Goal: Task Accomplishment & Management: Manage account settings

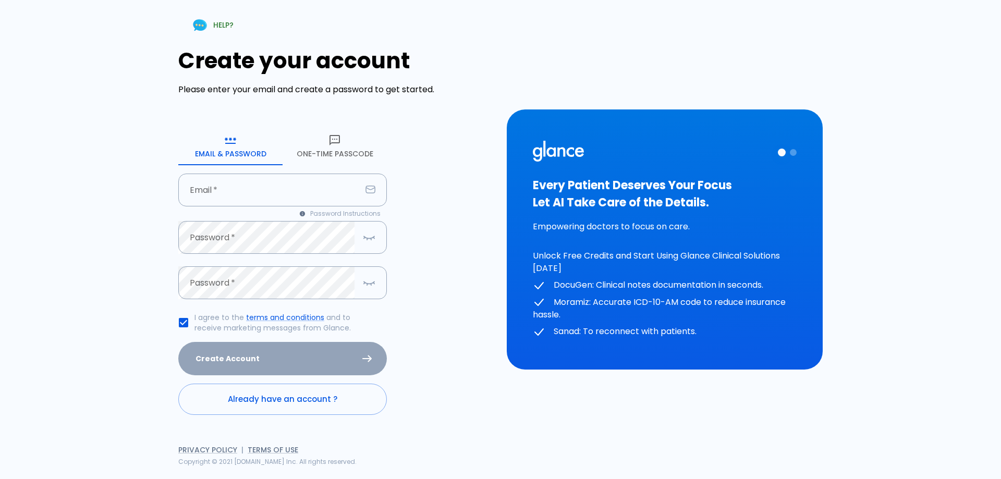
click at [358, 153] on button "One-Time Passcode" at bounding box center [335, 147] width 104 height 38
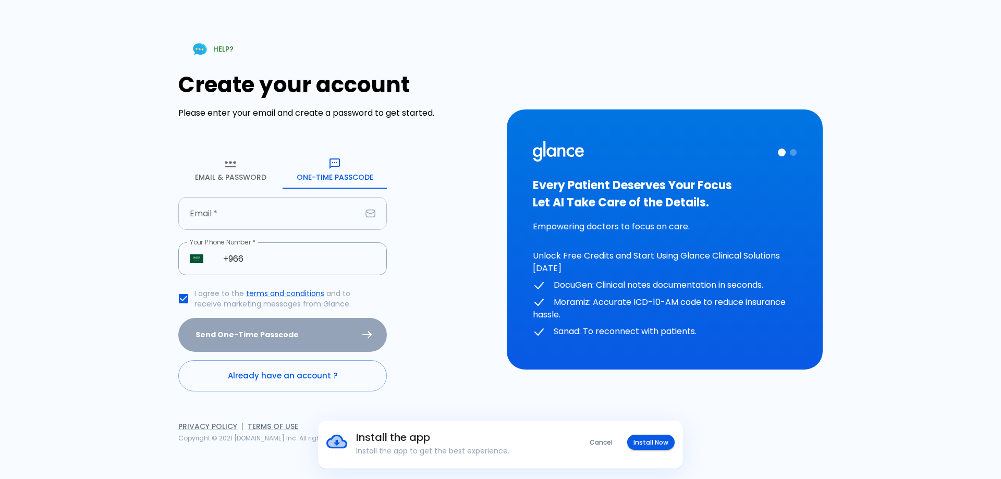
click at [321, 222] on input "Email   *" at bounding box center [269, 213] width 183 height 33
type input "[EMAIL_ADDRESS][DOMAIN_NAME]"
click at [338, 266] on input "+966" at bounding box center [299, 258] width 175 height 33
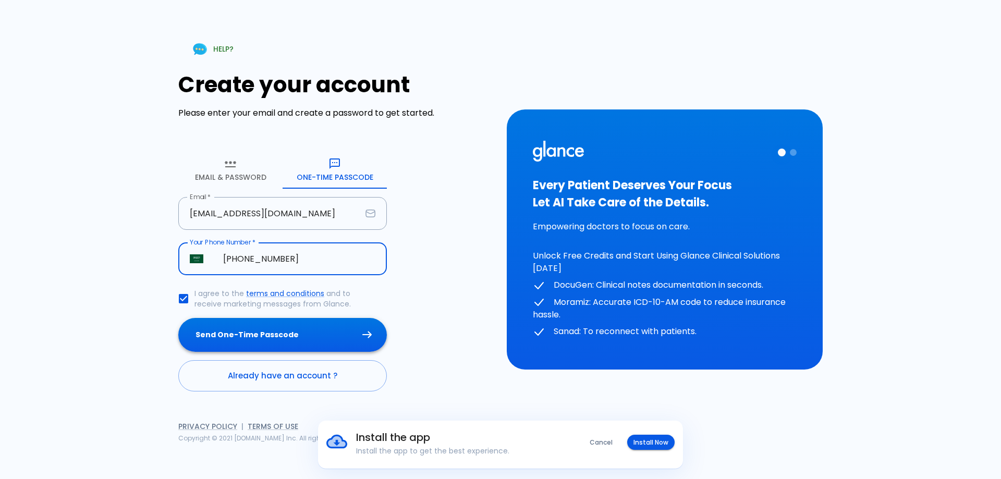
type input "[PHONE_NUMBER]"
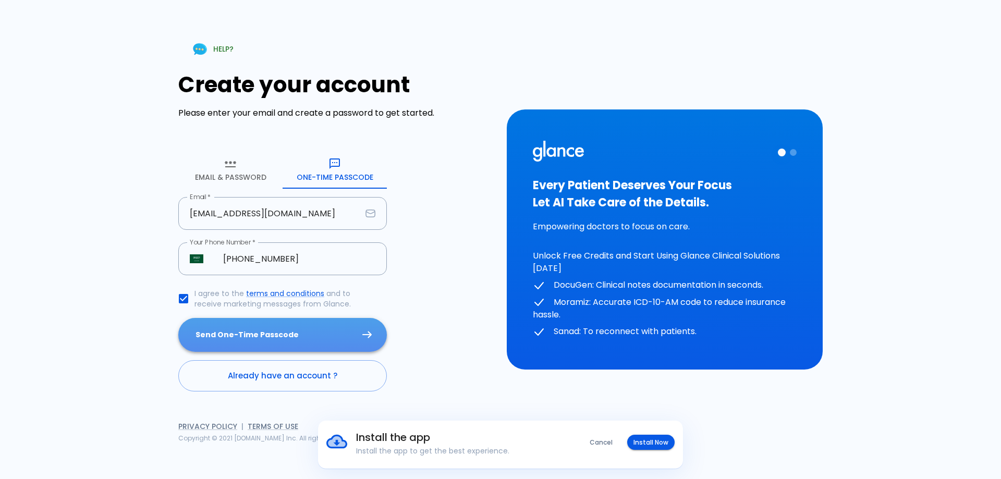
click at [350, 321] on button "Send One-Time Passcode" at bounding box center [282, 335] width 209 height 34
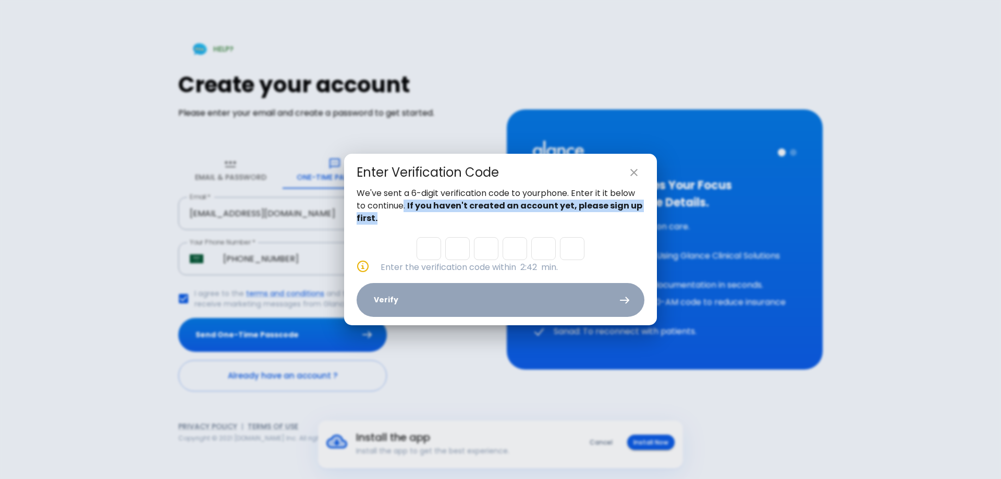
drag, startPoint x: 401, startPoint y: 209, endPoint x: 615, endPoint y: 231, distance: 214.4
click at [615, 231] on div "We've sent a 6-digit verification code to your phone . Enter it it below to con…" at bounding box center [500, 256] width 313 height 138
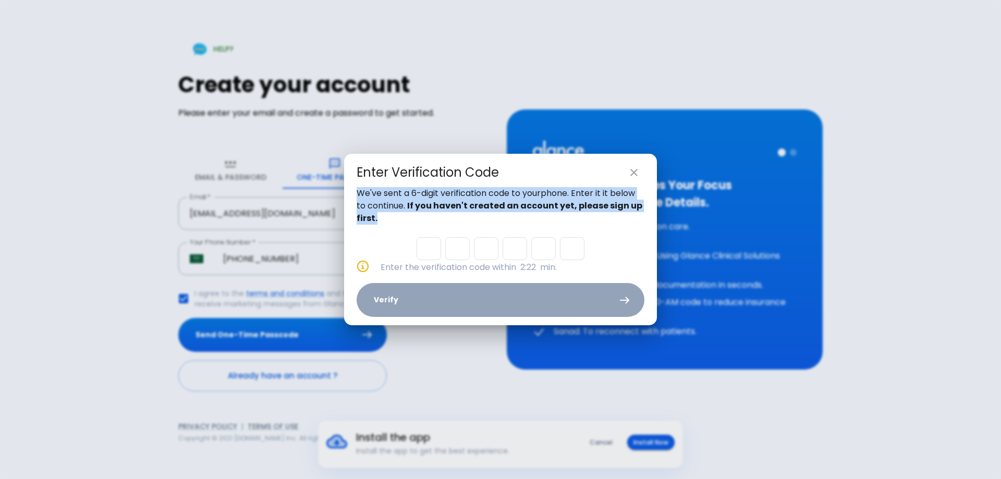
drag, startPoint x: 541, startPoint y: 160, endPoint x: 656, endPoint y: 227, distance: 133.4
click at [656, 227] on div "Enter Verification Code We've sent a 6-digit verification code to your phone . …" at bounding box center [500, 239] width 313 height 171
click at [632, 174] on icon "close" at bounding box center [633, 172] width 7 height 7
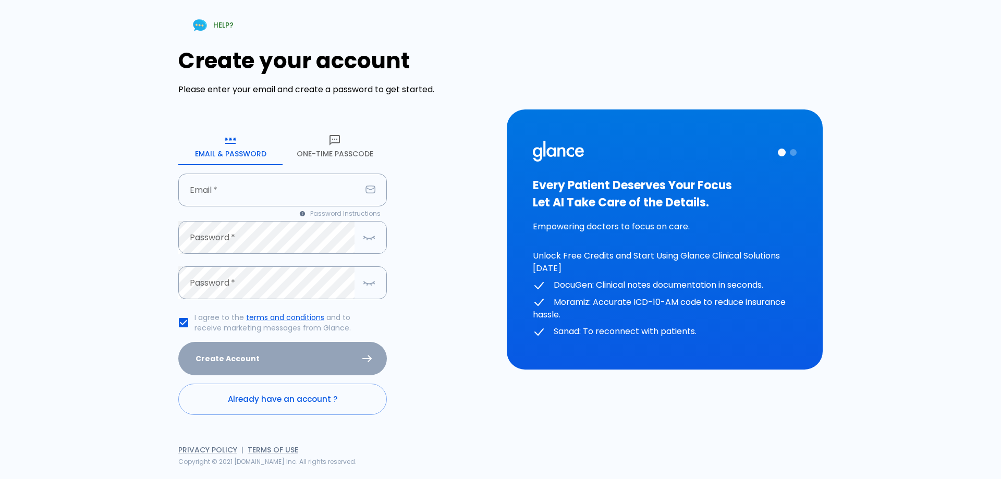
click at [341, 154] on button "One-Time Passcode" at bounding box center [335, 147] width 104 height 38
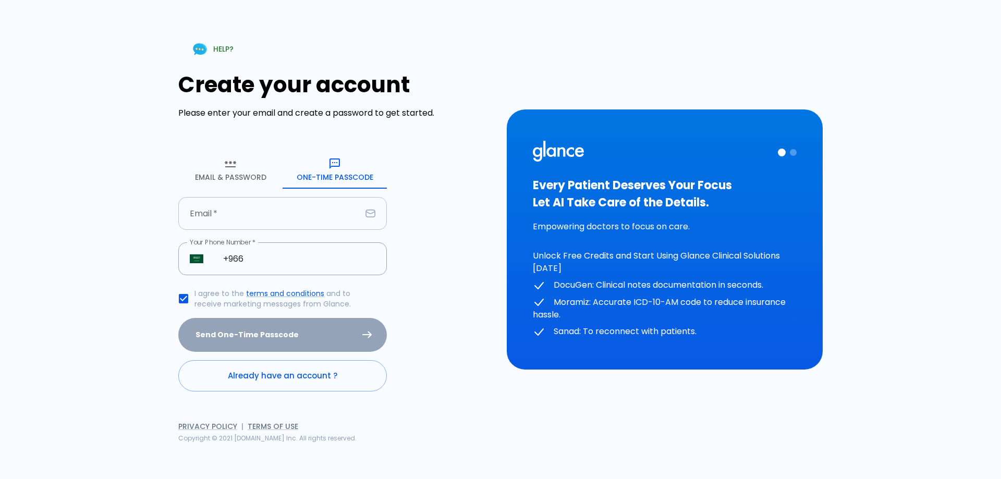
click at [291, 204] on input "Email   *" at bounding box center [269, 213] width 183 height 33
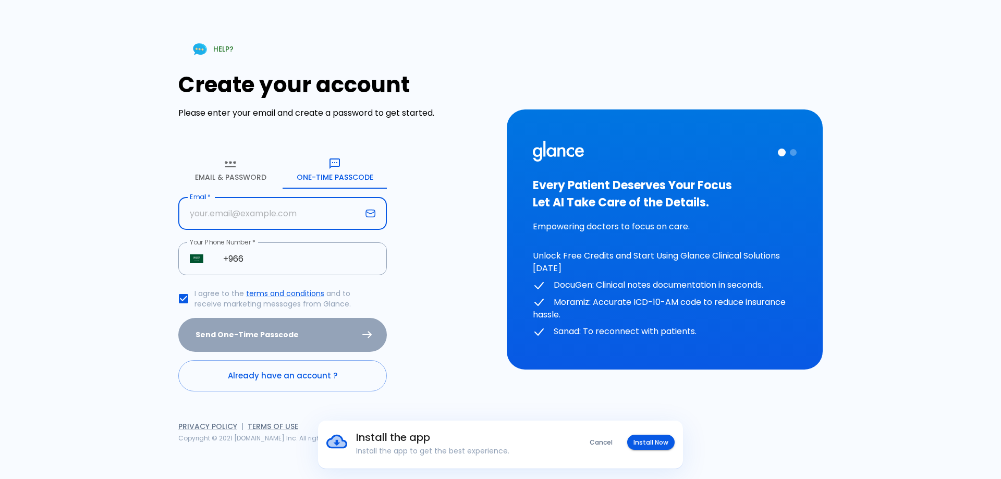
type input "[EMAIL_ADDRESS][DOMAIN_NAME]"
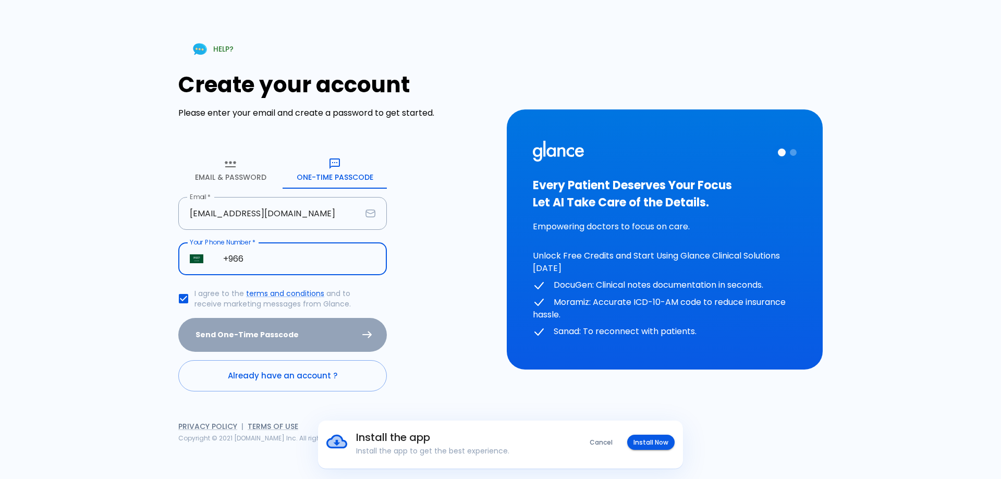
click at [287, 252] on input "+966" at bounding box center [299, 258] width 175 height 33
type input "[PHONE_NUMBER]"
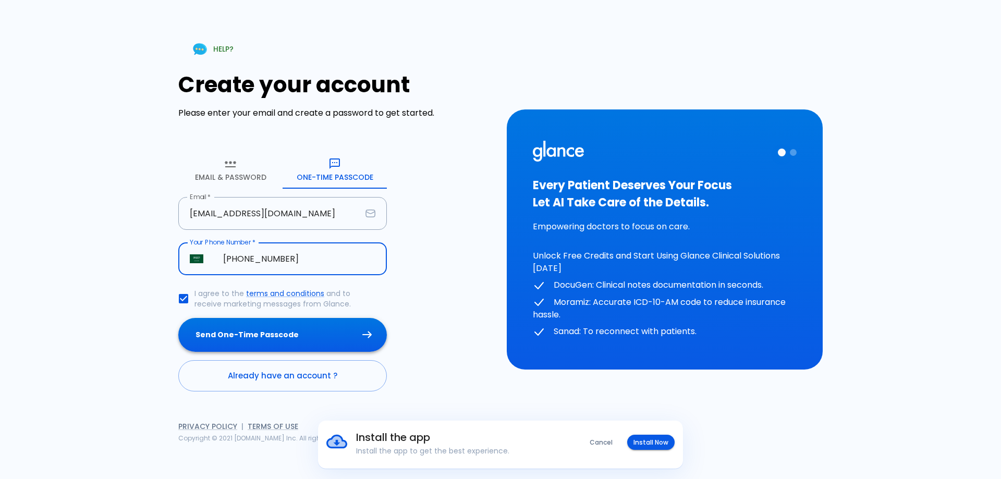
click at [300, 325] on button "Send One-Time Passcode" at bounding box center [282, 335] width 209 height 34
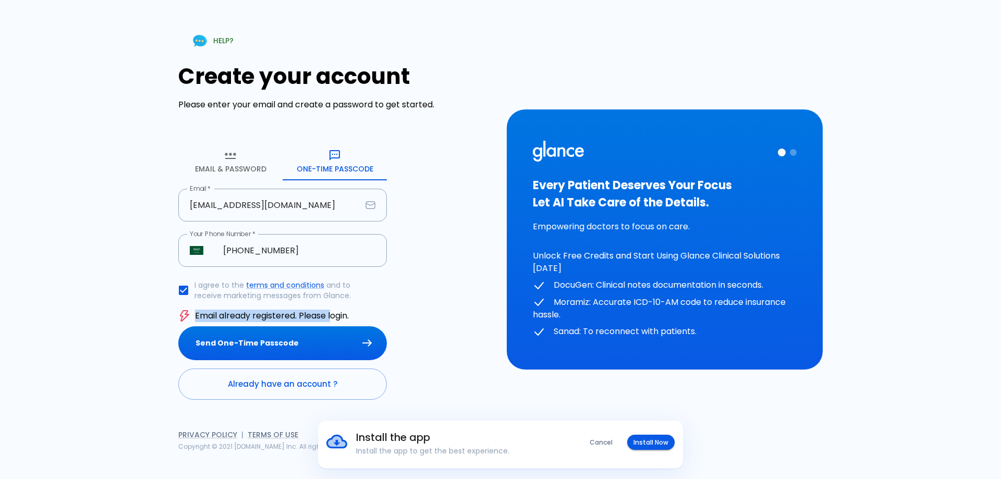
drag, startPoint x: 331, startPoint y: 318, endPoint x: 202, endPoint y: 305, distance: 129.4
click at [202, 305] on form "Email & Password [SECURITY_DATA] Passcode Email   * [EMAIL_ADDRESS][DOMAIN_NAME…" at bounding box center [282, 271] width 209 height 257
click at [266, 387] on link "Already have an account ?" at bounding box center [282, 384] width 209 height 31
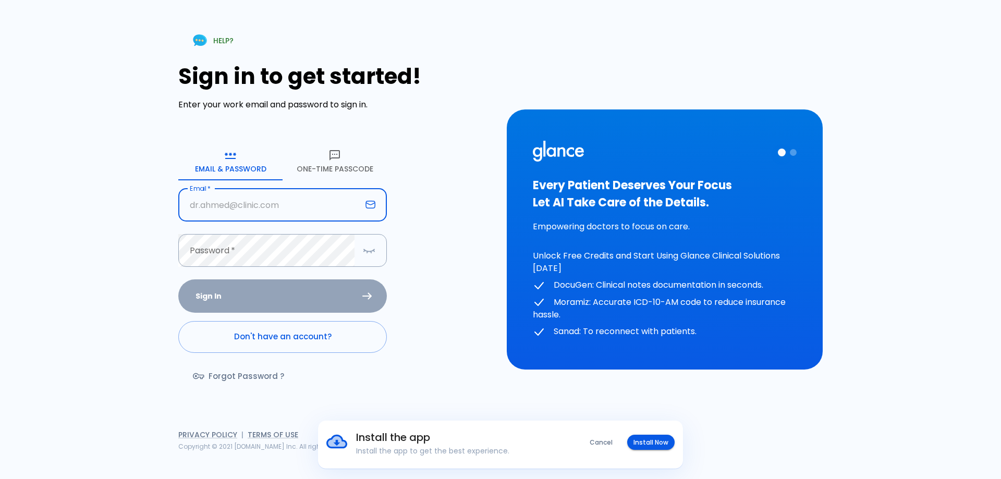
click at [214, 212] on input "Email   *" at bounding box center [269, 205] width 183 height 33
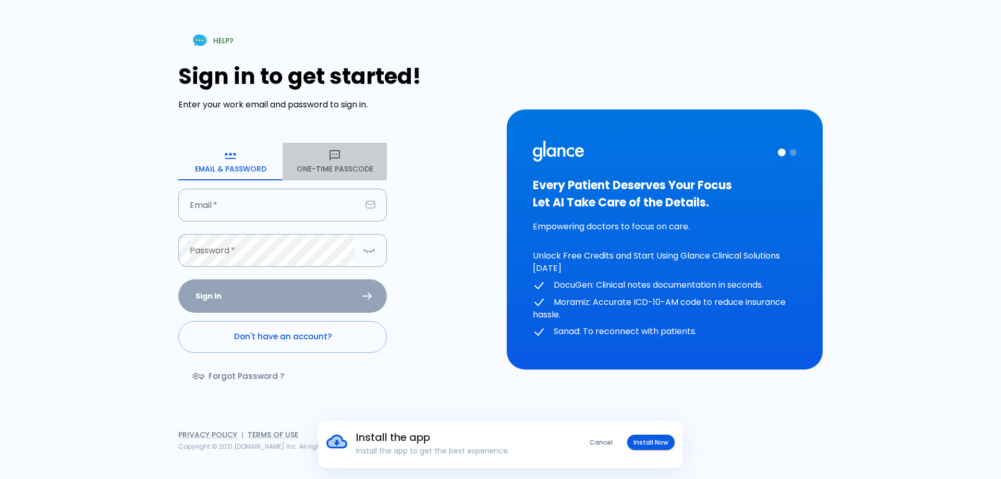
click at [336, 161] on icon "button" at bounding box center [334, 155] width 13 height 13
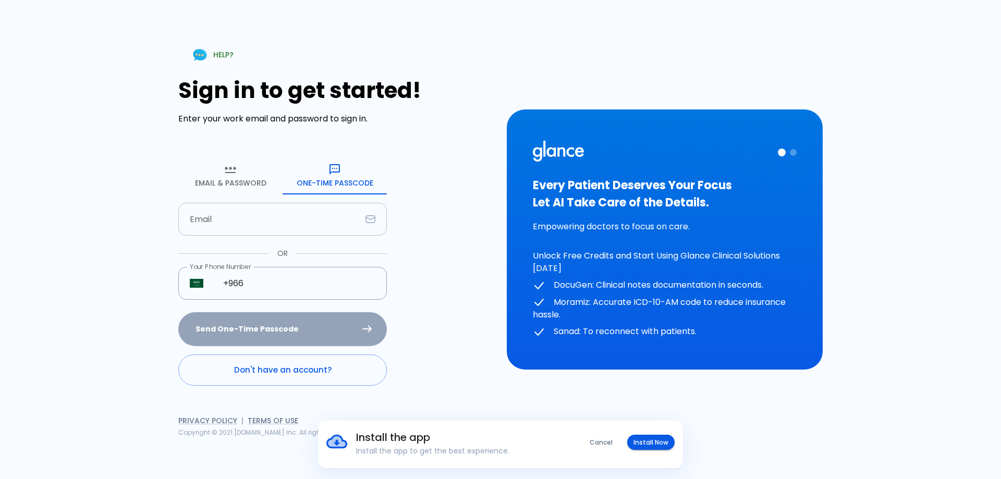
click at [308, 225] on input "Email" at bounding box center [269, 219] width 183 height 33
type input "[EMAIL_ADDRESS][DOMAIN_NAME]"
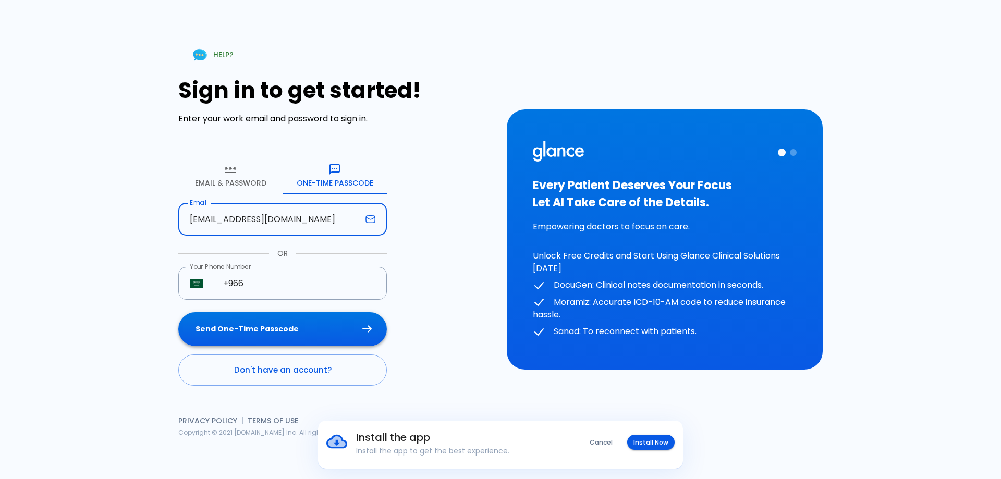
click at [332, 322] on button "Send One-Time Passcode" at bounding box center [282, 329] width 209 height 34
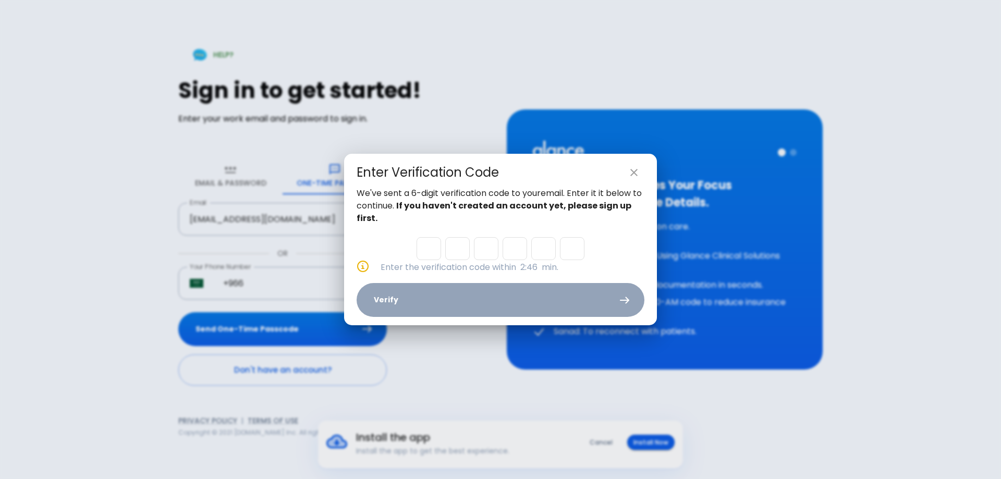
type input "8"
type input "1"
type input "7"
type input "4"
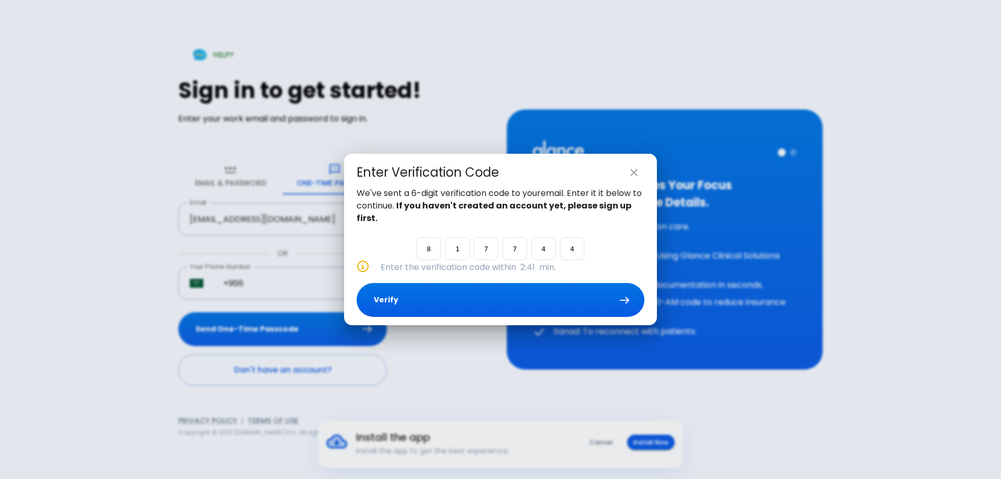
type input "4"
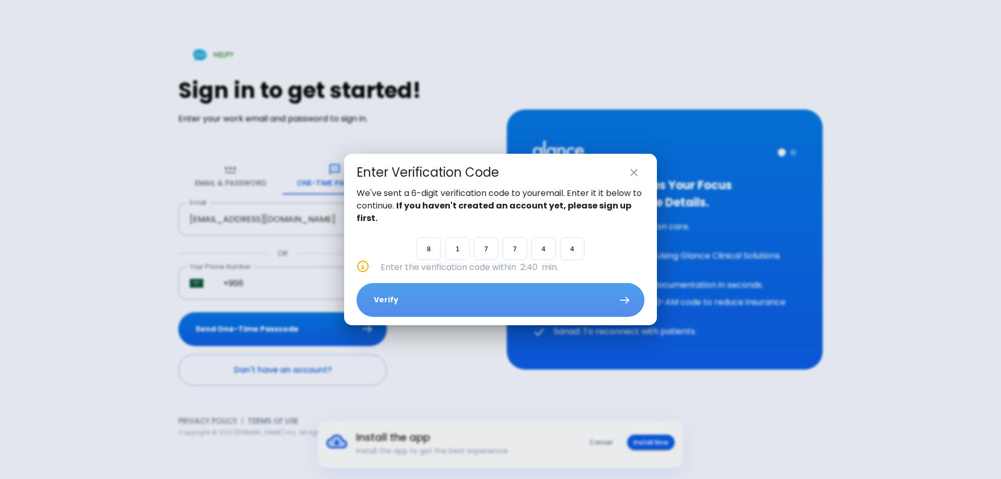
click at [380, 292] on button "Verify" at bounding box center [501, 300] width 288 height 34
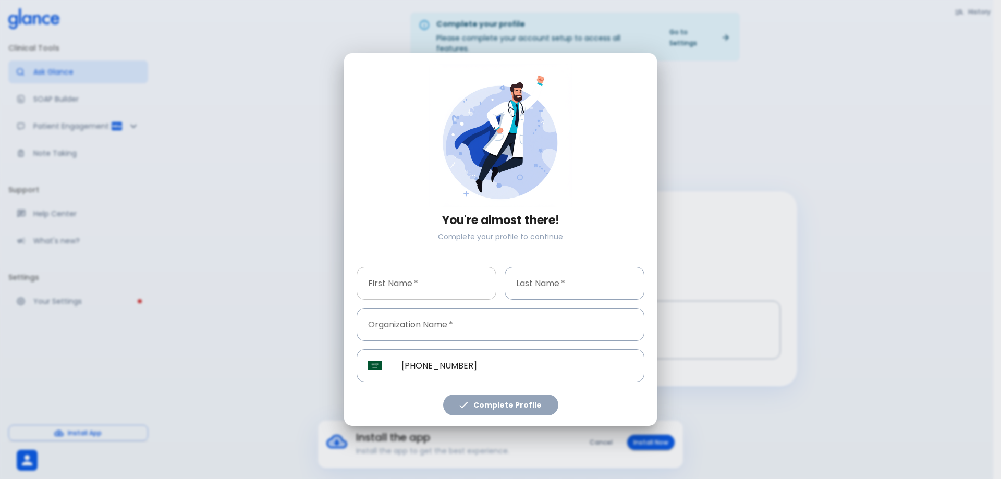
click at [396, 272] on div "First Name   * First Name   *" at bounding box center [427, 283] width 140 height 33
type input "s"
click at [546, 278] on input "Last Name   *" at bounding box center [575, 283] width 140 height 33
type input "a"
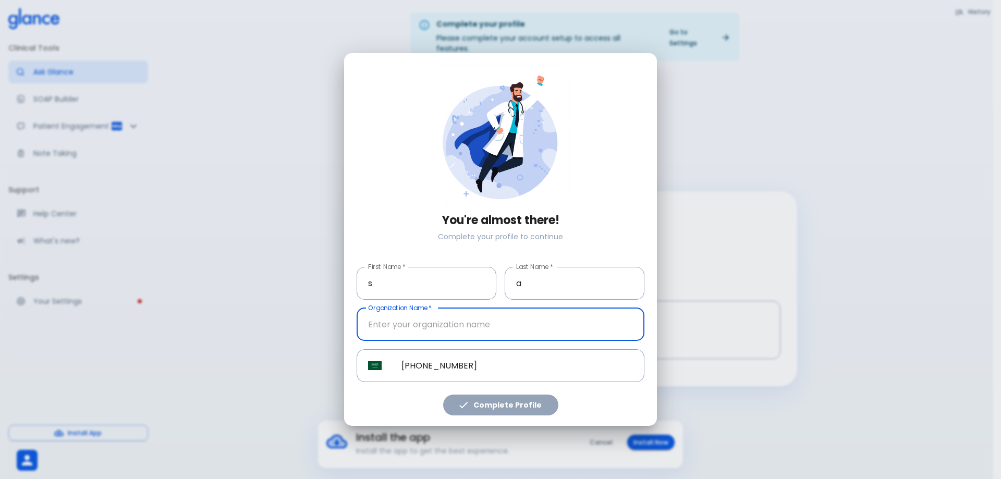
click at [519, 334] on input "Organization Name   *" at bounding box center [501, 324] width 288 height 33
type input "kkuh"
click at [509, 401] on button "Complete Profile" at bounding box center [500, 405] width 115 height 21
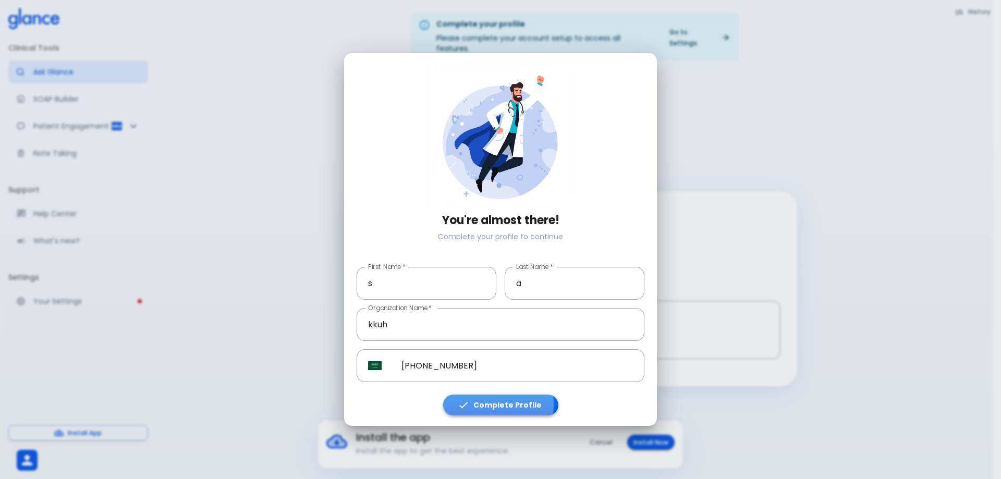
click at [465, 405] on icon "button" at bounding box center [463, 404] width 11 height 11
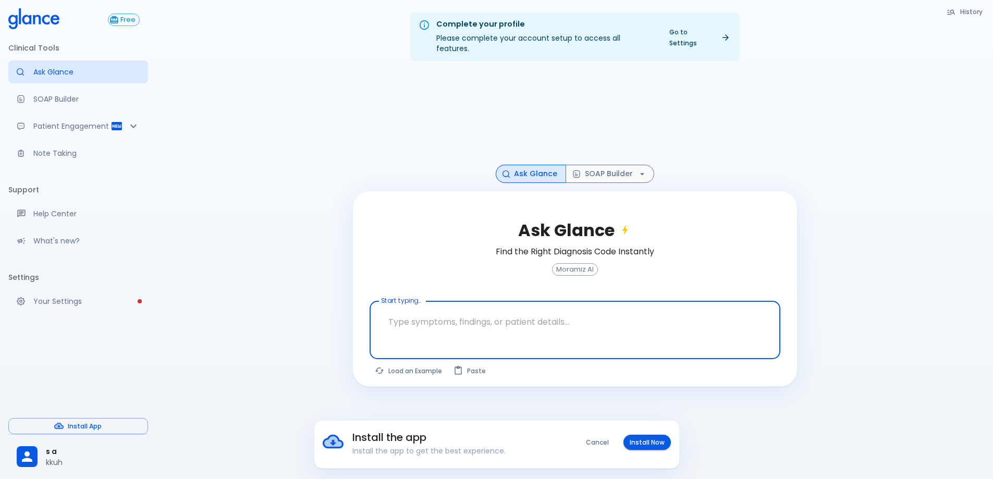
click at [518, 323] on textarea "Start typing..." at bounding box center [575, 321] width 396 height 33
type textarea "guideline for hypternsion"
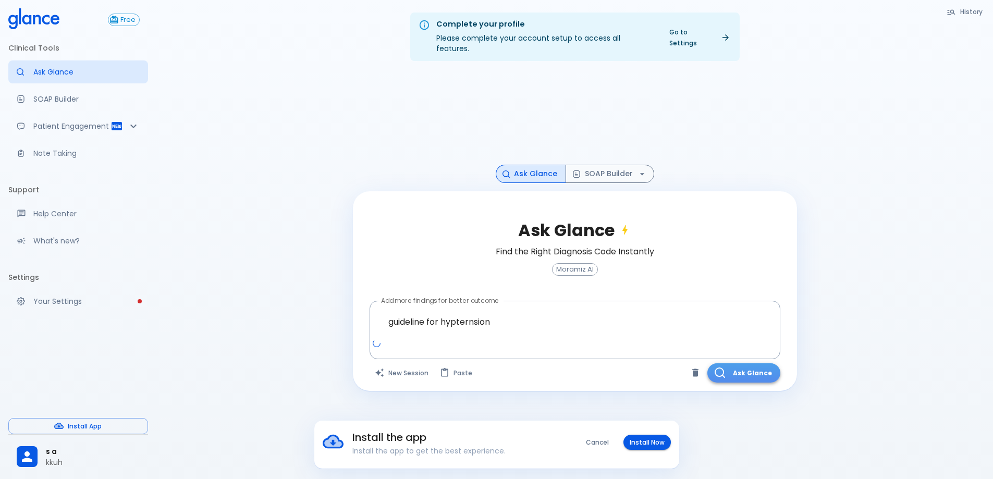
click at [774, 371] on button "Ask Glance" at bounding box center [743, 372] width 73 height 19
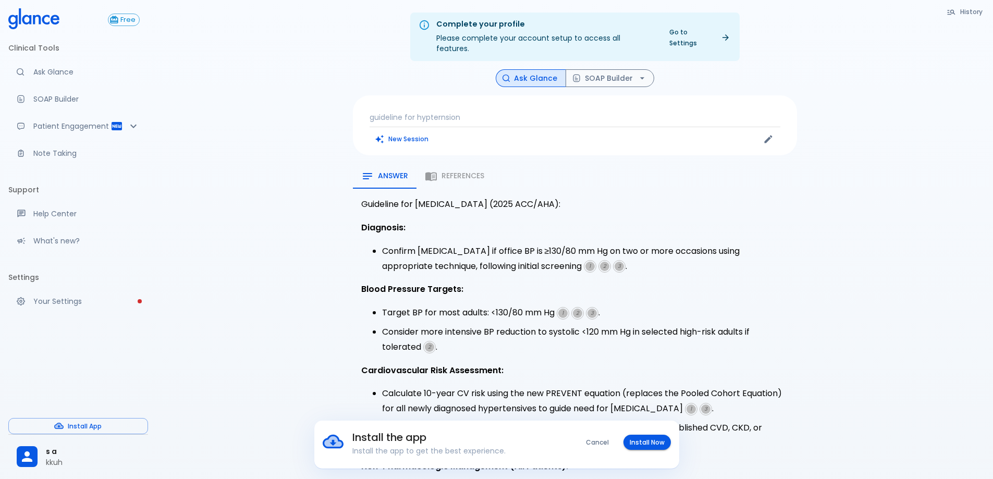
click at [447, 166] on div "Answer References" at bounding box center [575, 176] width 444 height 25
click at [451, 164] on div "Answer References" at bounding box center [575, 176] width 444 height 25
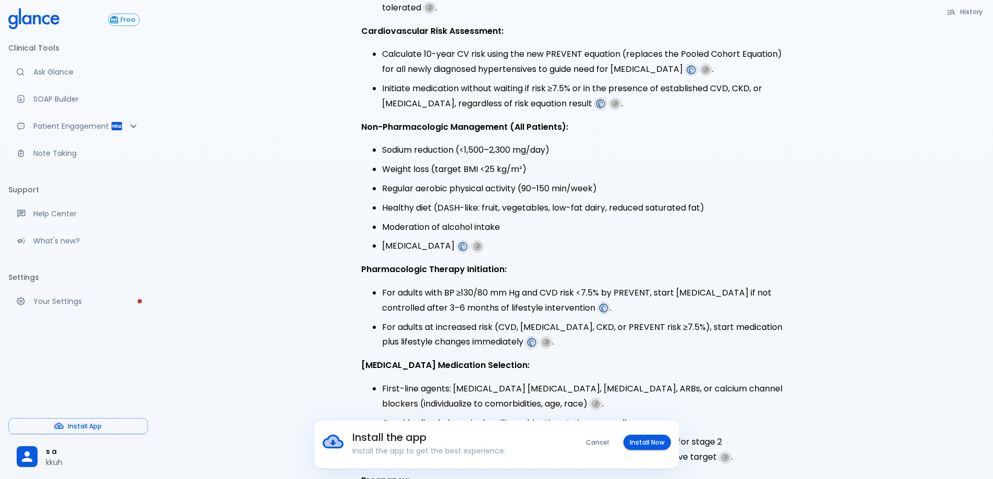
scroll to position [331, 0]
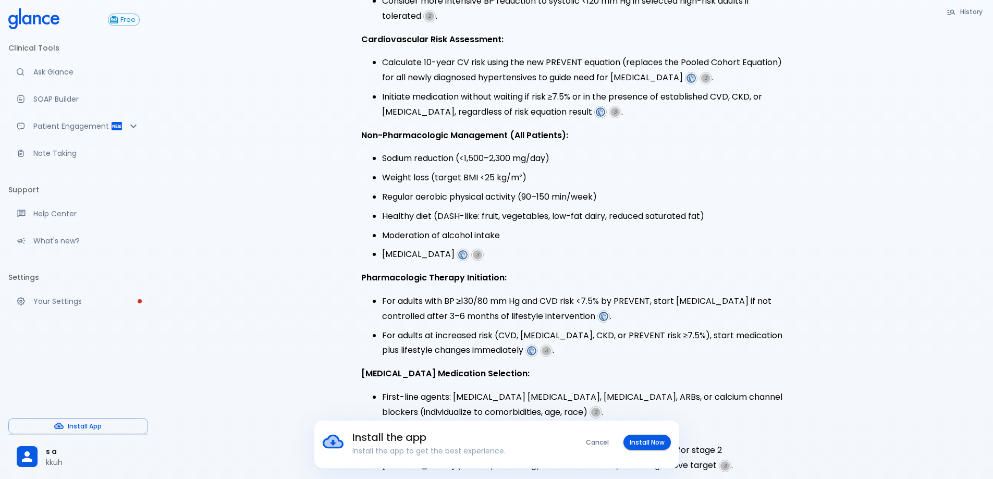
click at [600, 444] on button "Cancel" at bounding box center [597, 442] width 35 height 15
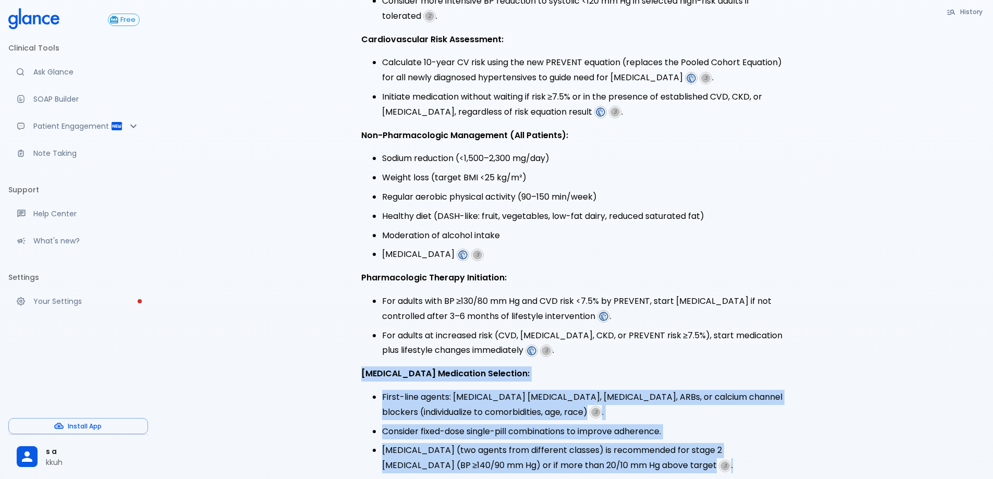
drag, startPoint x: 733, startPoint y: 455, endPoint x: 327, endPoint y: 363, distance: 415.8
click at [327, 363] on div "Complete your profile Please complete your account setup to access all features…" at bounding box center [574, 296] width 837 height 1254
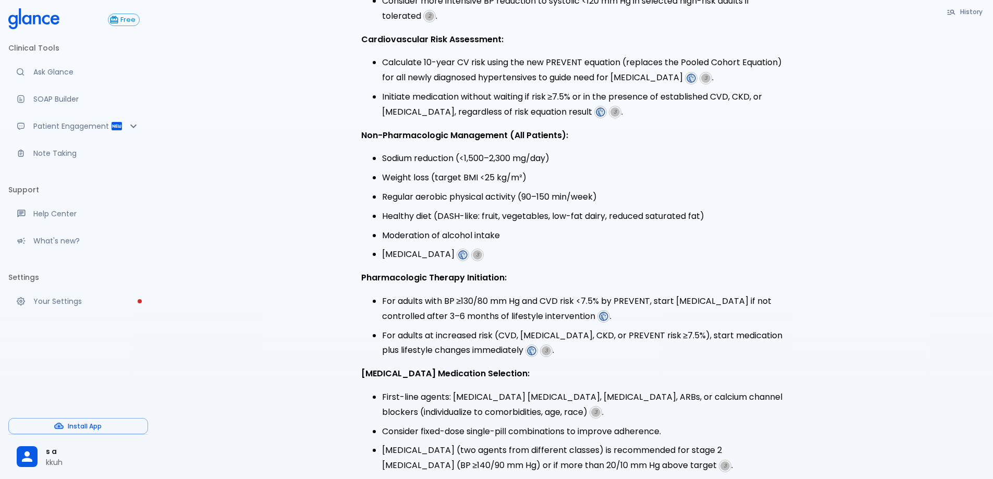
click at [402, 315] on ul "For adults with BP ≥130/80 mm Hg and CVD risk <7.5% by PREVENT, start [MEDICAL_…" at bounding box center [574, 326] width 427 height 64
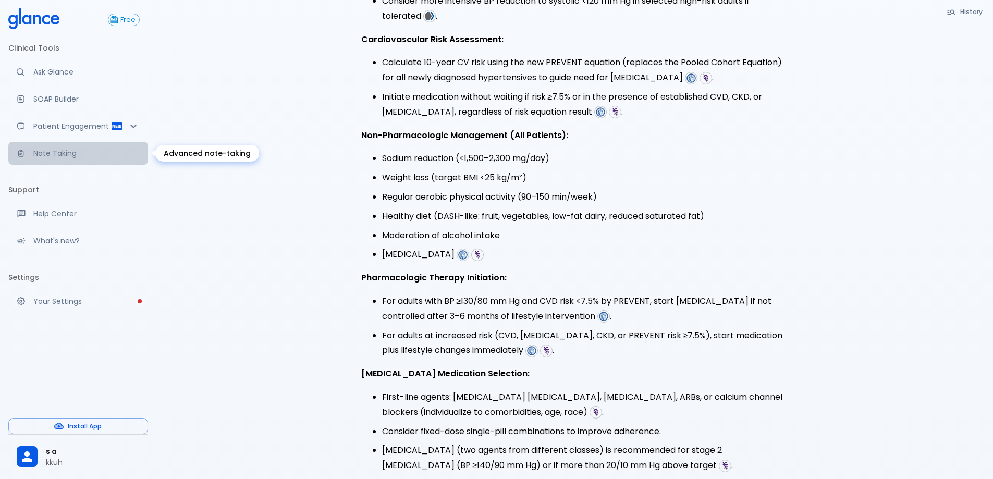
click at [52, 159] on link "Note Taking" at bounding box center [78, 153] width 140 height 23
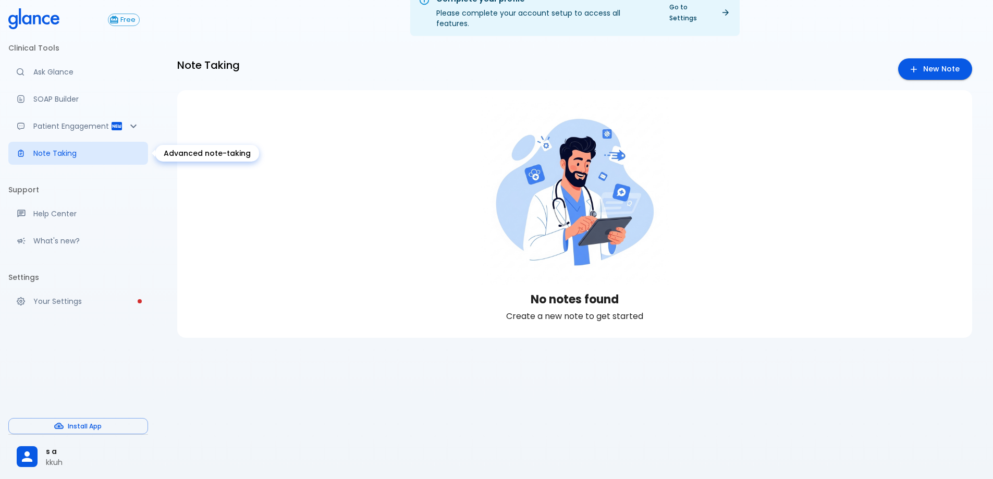
scroll to position [25, 0]
click at [946, 58] on link "New Note" at bounding box center [935, 68] width 74 height 21
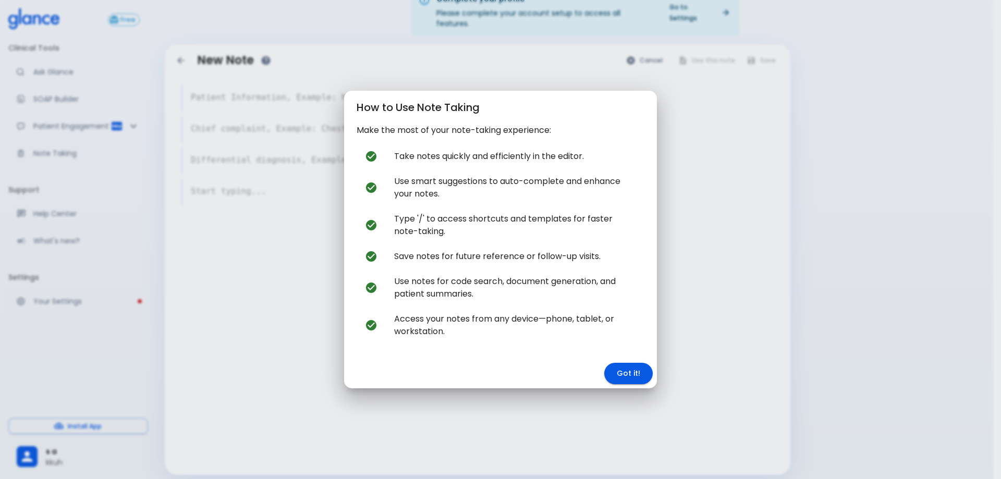
click at [627, 384] on button "Got it!" at bounding box center [628, 373] width 48 height 21
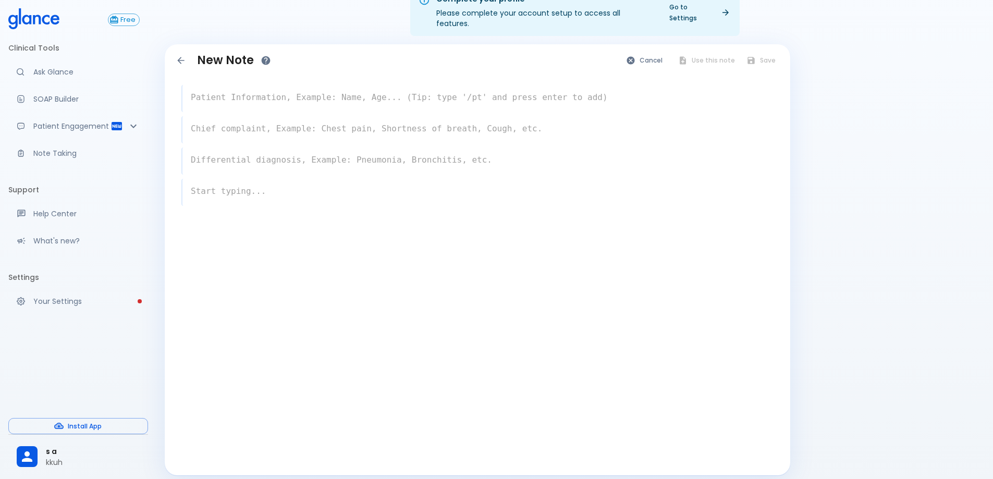
click at [631, 376] on div "New Note Cancel Use this note Save x x x x" at bounding box center [478, 259] width 626 height 431
click at [296, 118] on textarea at bounding box center [478, 128] width 590 height 21
click at [286, 91] on textarea at bounding box center [477, 97] width 591 height 21
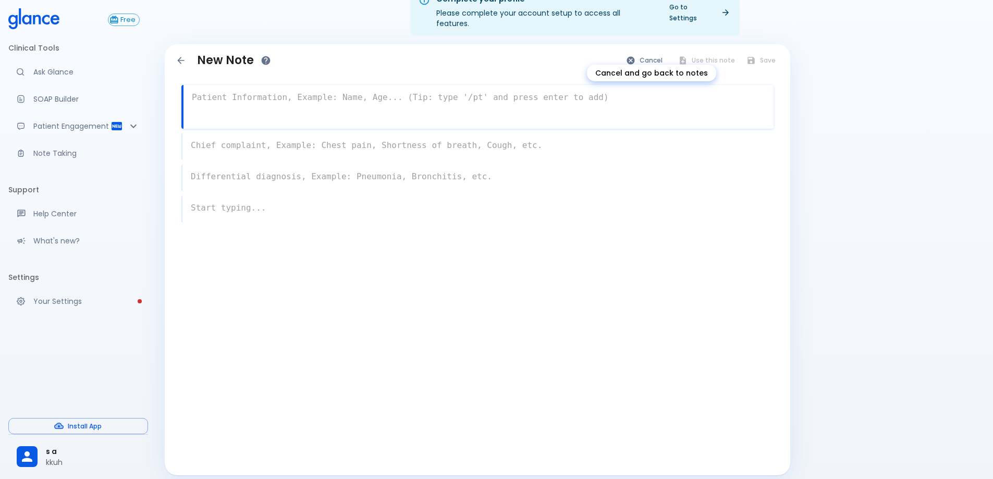
click at [649, 53] on button "Cancel" at bounding box center [645, 60] width 48 height 15
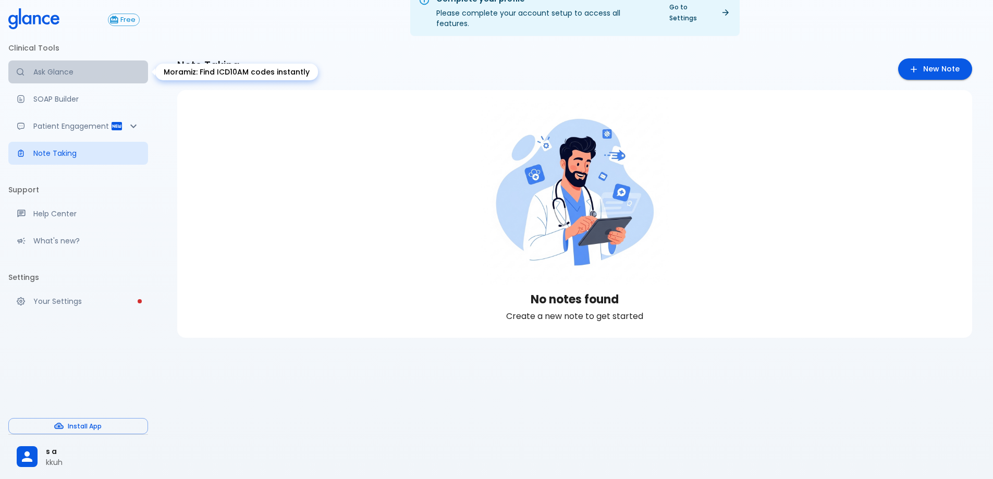
click at [83, 76] on p "Ask Glance" at bounding box center [86, 72] width 106 height 10
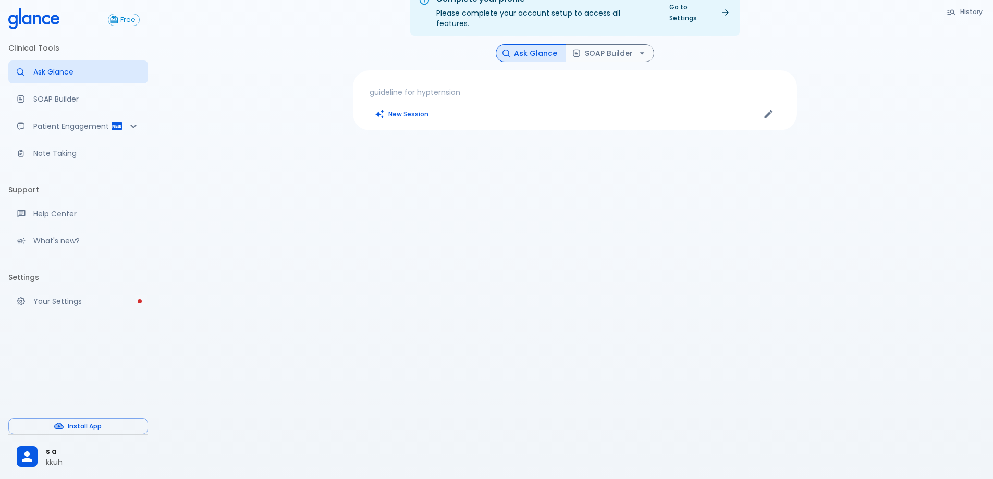
click at [469, 87] on p "guideline for hypternsion" at bounding box center [575, 92] width 411 height 10
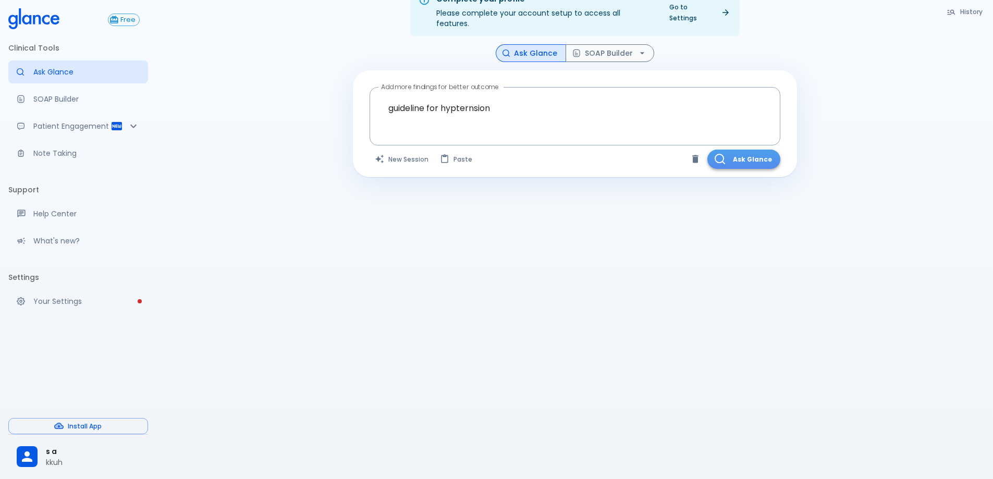
click at [741, 150] on button "Ask Glance" at bounding box center [743, 159] width 73 height 19
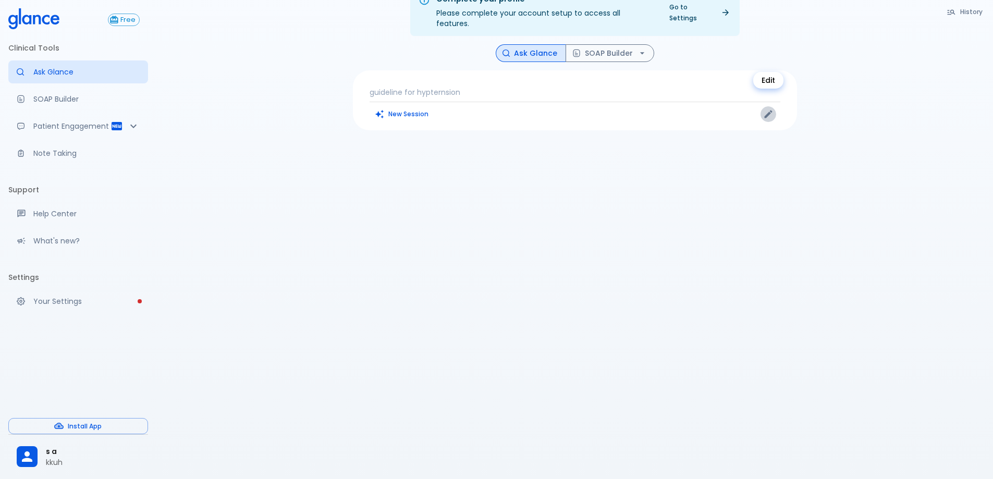
click at [774, 106] on button "Edit" at bounding box center [769, 114] width 16 height 16
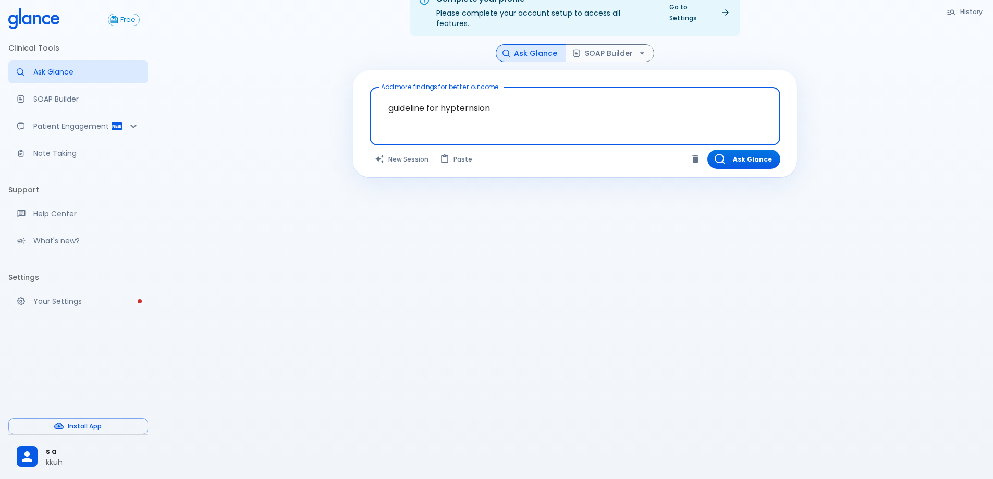
click at [654, 92] on textarea "guideline for hypternsion" at bounding box center [575, 108] width 396 height 33
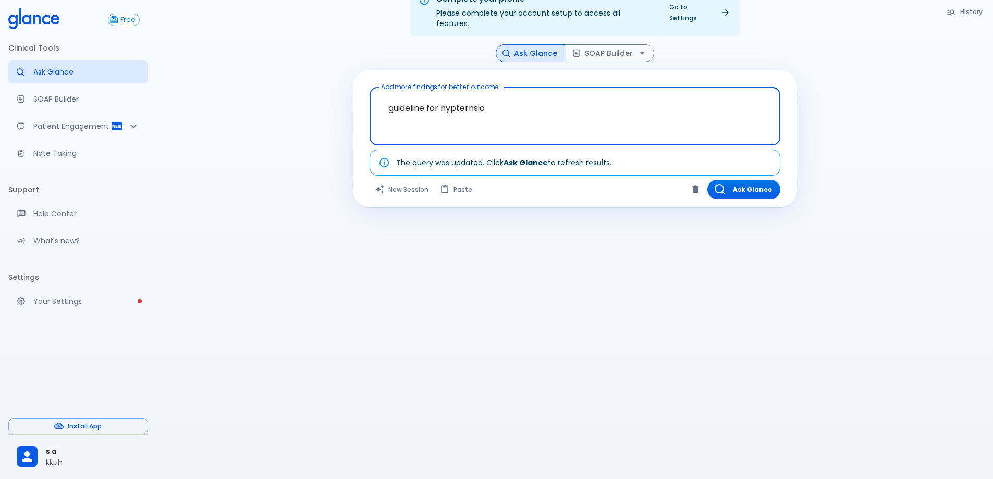
type textarea "guideline for hypternsion"
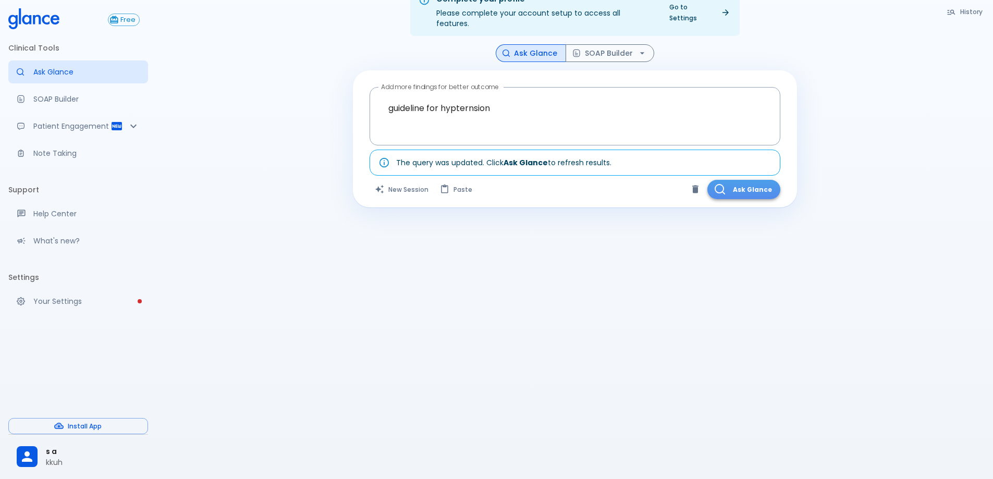
click at [755, 180] on button "Ask Glance" at bounding box center [743, 189] width 73 height 19
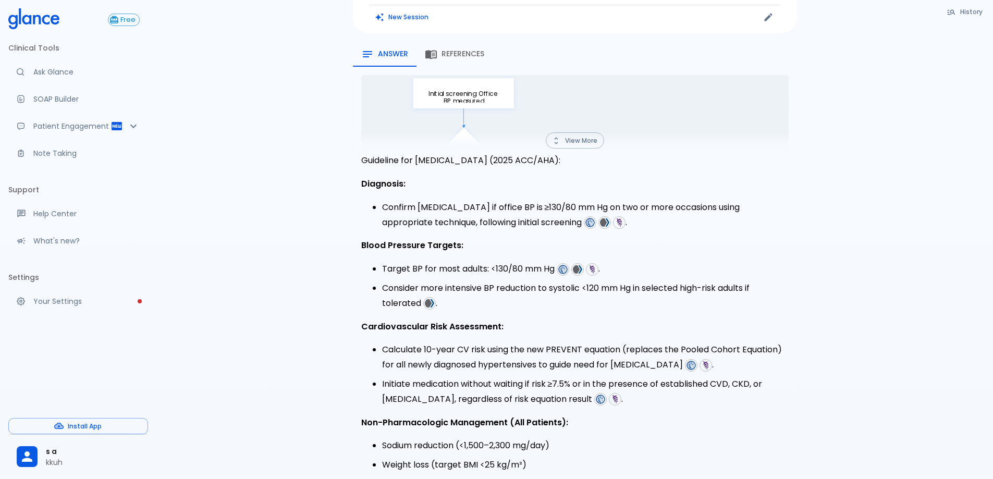
scroll to position [52, 0]
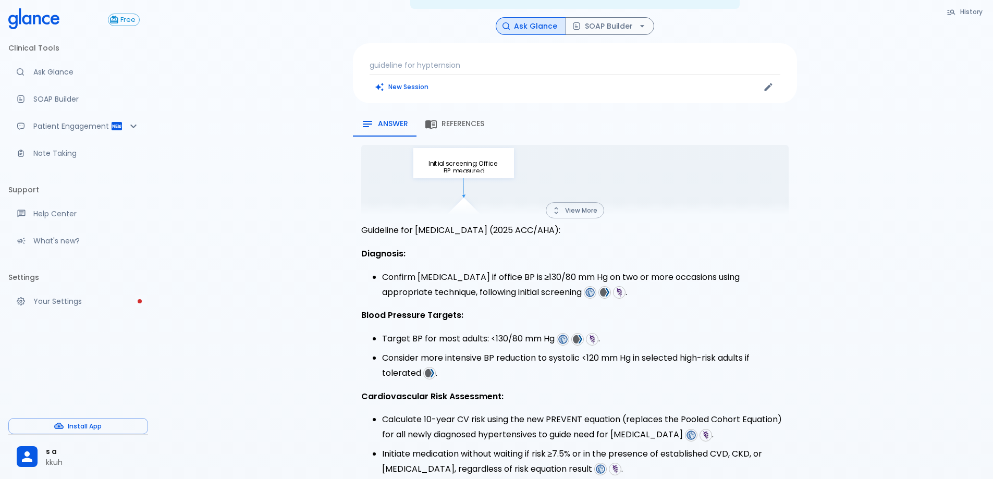
click at [590, 202] on button "View More" at bounding box center [575, 210] width 58 height 16
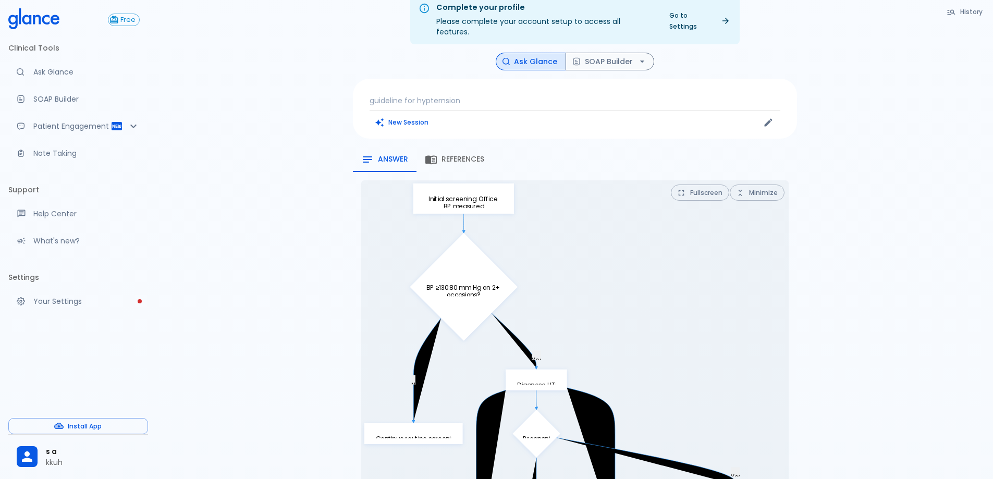
scroll to position [0, 0]
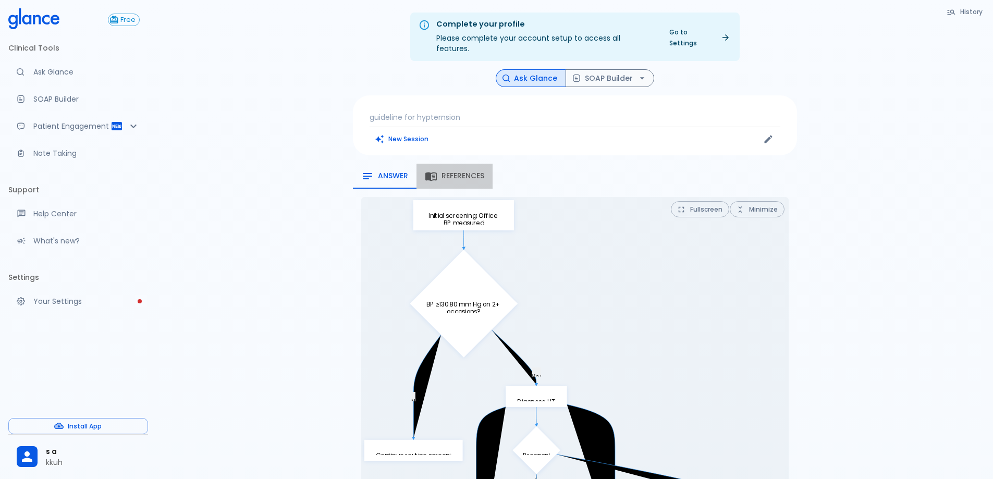
click at [449, 174] on button "References" at bounding box center [454, 176] width 76 height 25
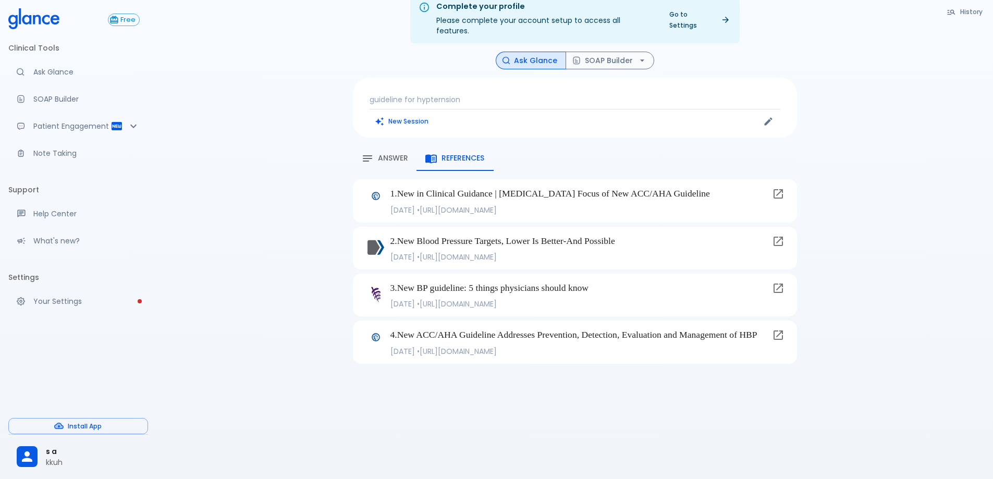
scroll to position [25, 0]
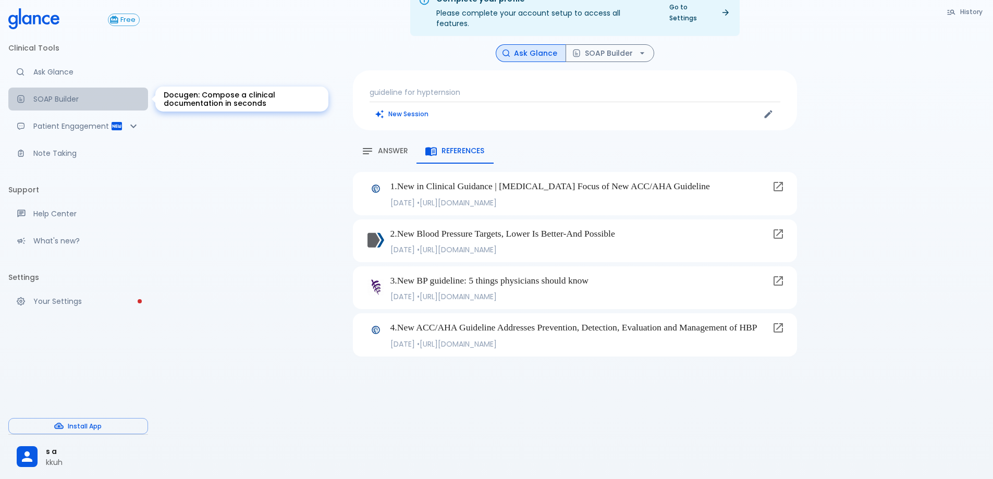
click at [88, 96] on p "SOAP Builder" at bounding box center [86, 99] width 106 height 10
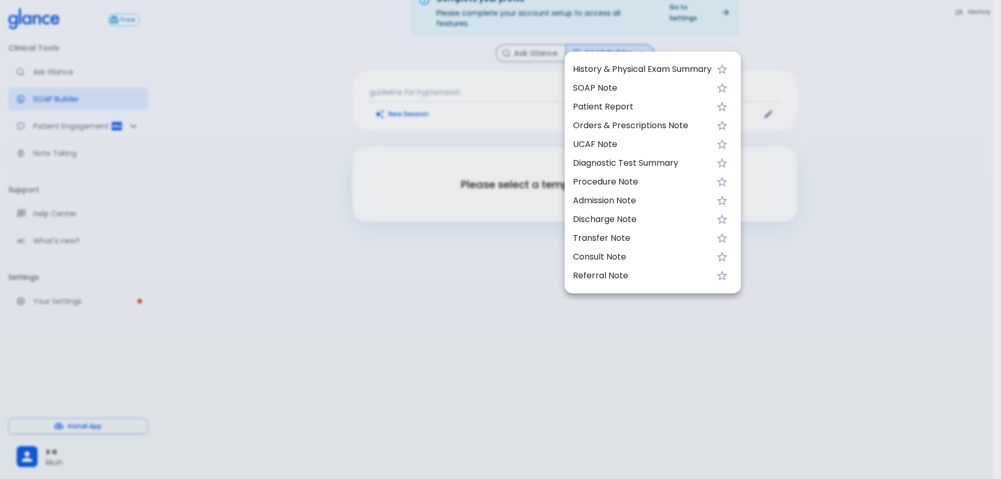
click at [408, 106] on div at bounding box center [500, 239] width 1001 height 479
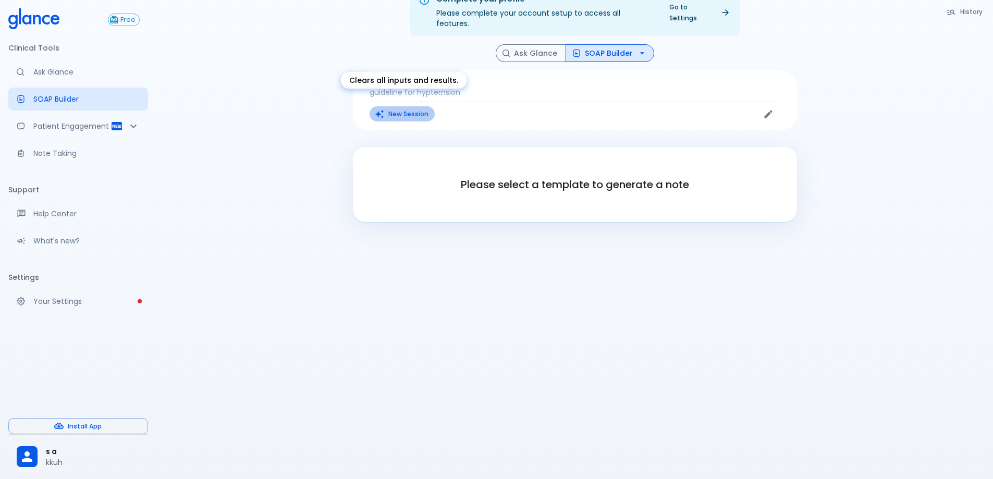
click at [422, 106] on button "New Session" at bounding box center [402, 113] width 65 height 15
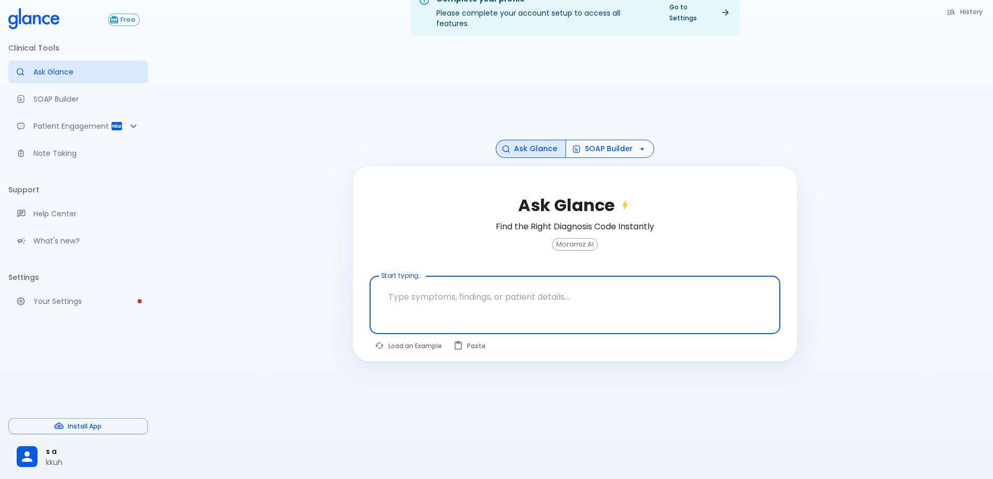
click at [613, 140] on button "SOAP Builder" at bounding box center [610, 149] width 89 height 18
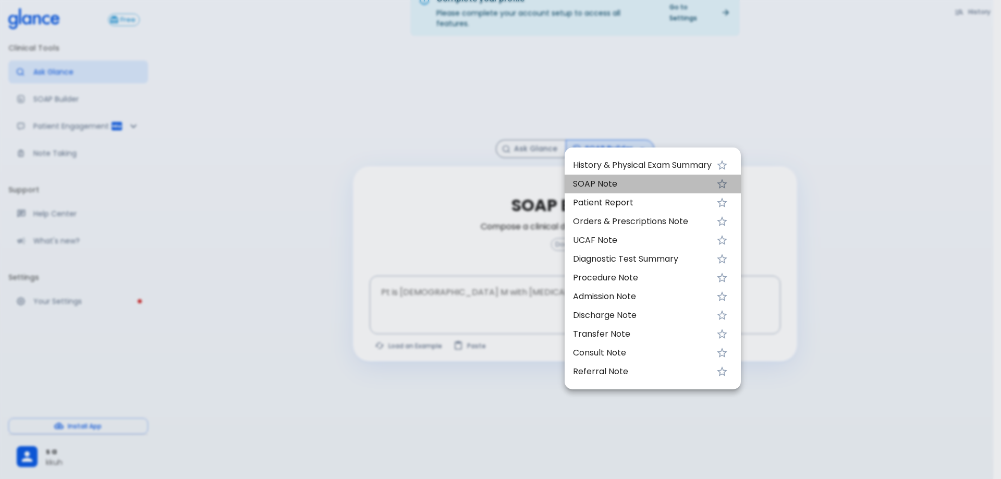
click at [660, 176] on li "SOAP Note" at bounding box center [653, 184] width 176 height 19
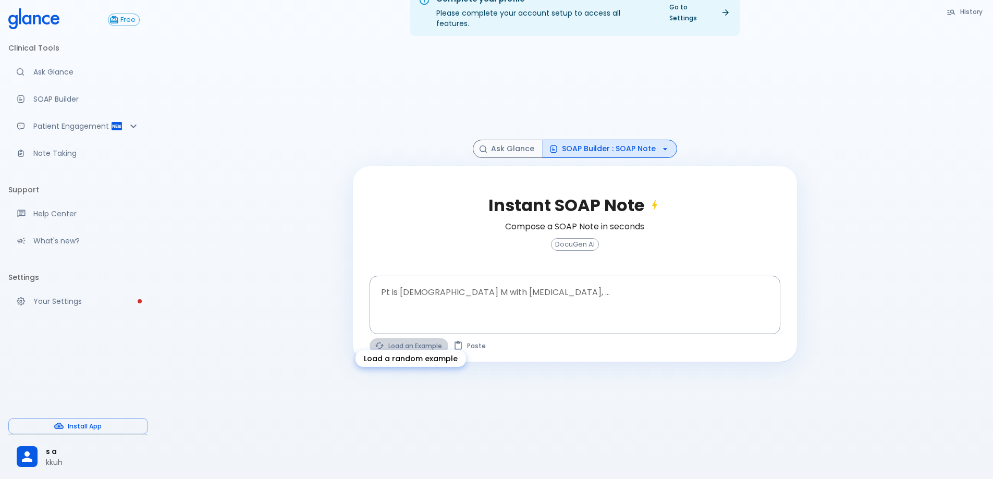
click at [411, 338] on button "Load an Example" at bounding box center [409, 345] width 79 height 15
type textarea "45F with DM2, right foot ulcer, fever, WBC 14K, ESR 80, wound purulent, XR neg …"
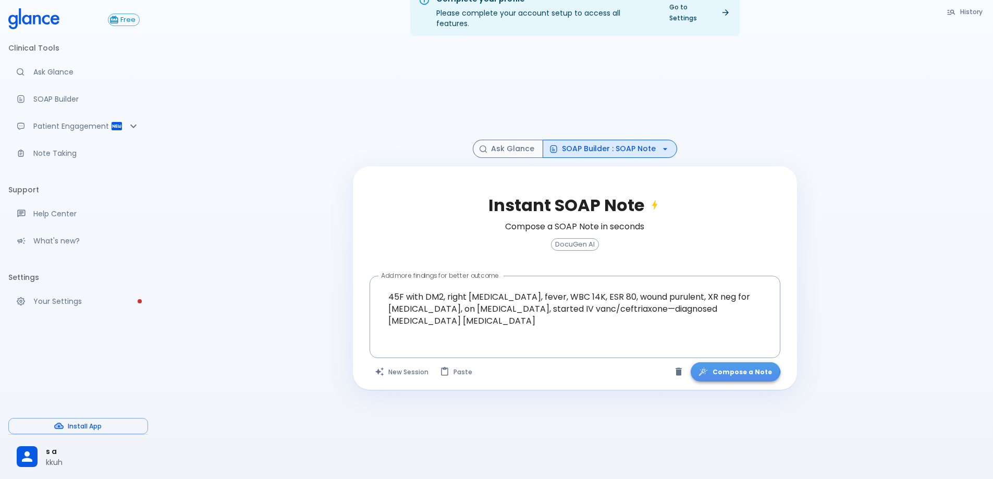
click at [741, 362] on button "Compose a Note" at bounding box center [736, 371] width 90 height 19
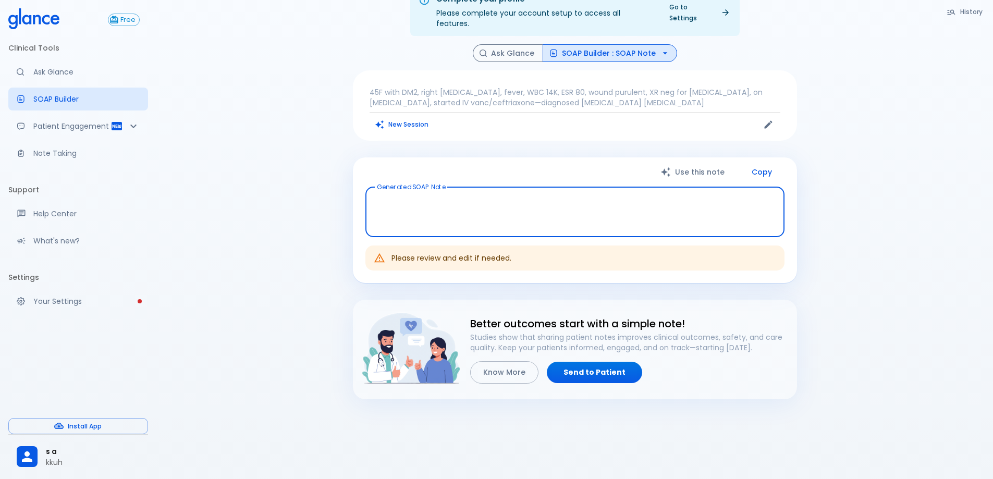
type textarea "Subjective: You report fever and have a right foot ulcer with purulence. Object…"
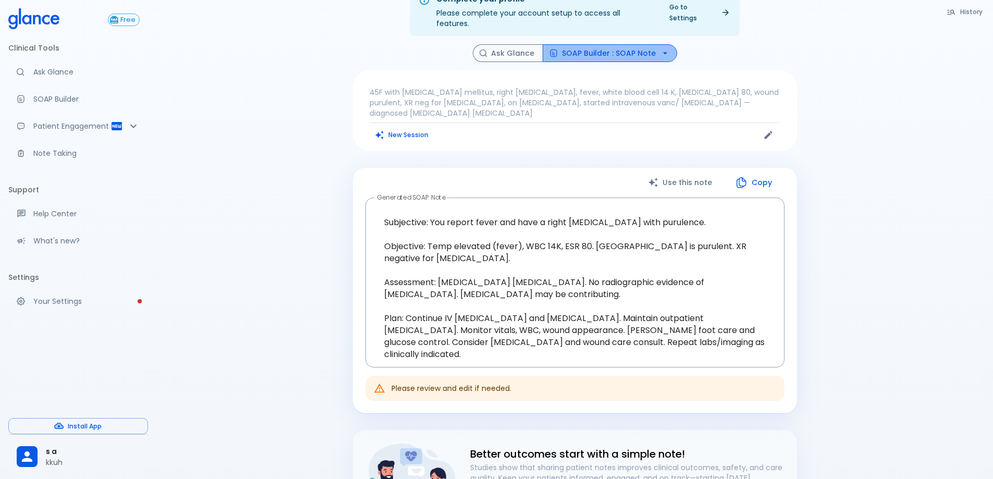
click at [639, 45] on button "SOAP Builder : SOAP Note" at bounding box center [610, 53] width 134 height 18
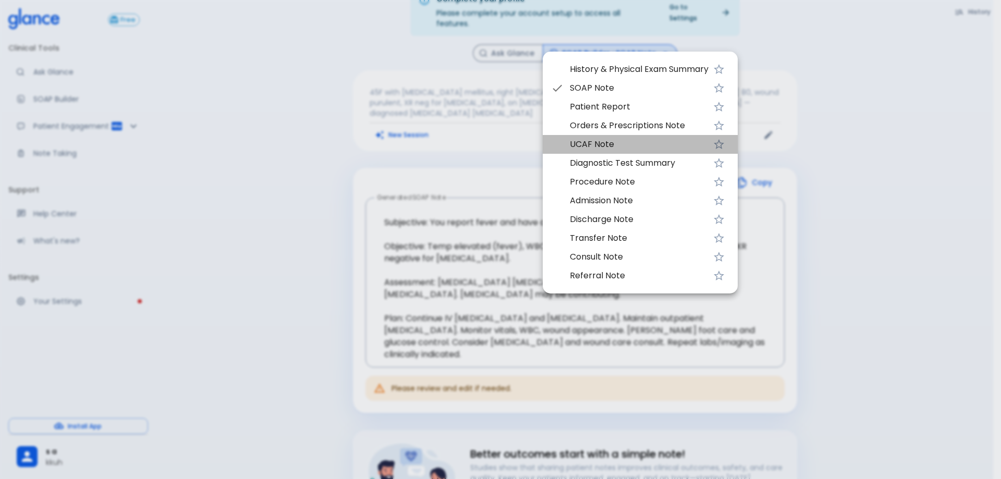
click at [636, 143] on span "UCAF Note" at bounding box center [639, 144] width 139 height 13
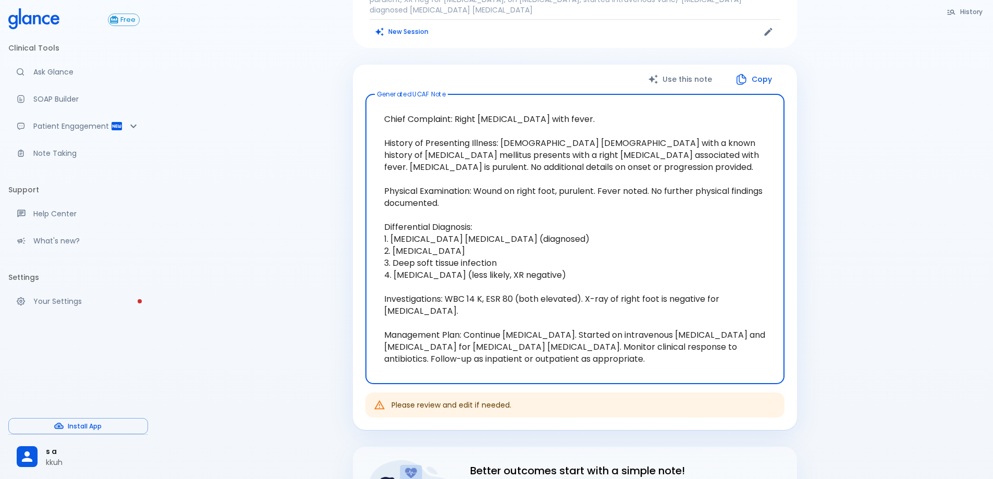
scroll to position [129, 0]
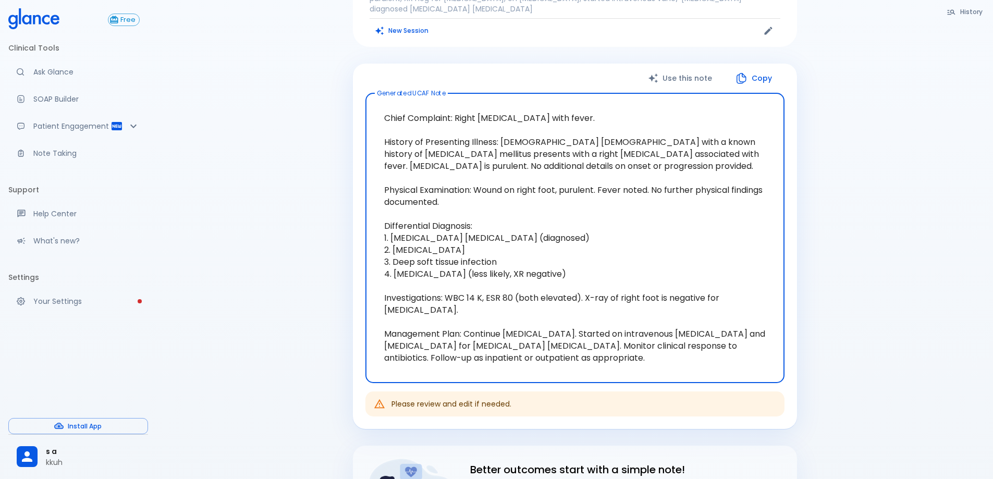
click at [501, 225] on textarea "Chief Complaint: Right foot ulcer with fever. History of Presenting Illness: 45…" at bounding box center [575, 238] width 404 height 273
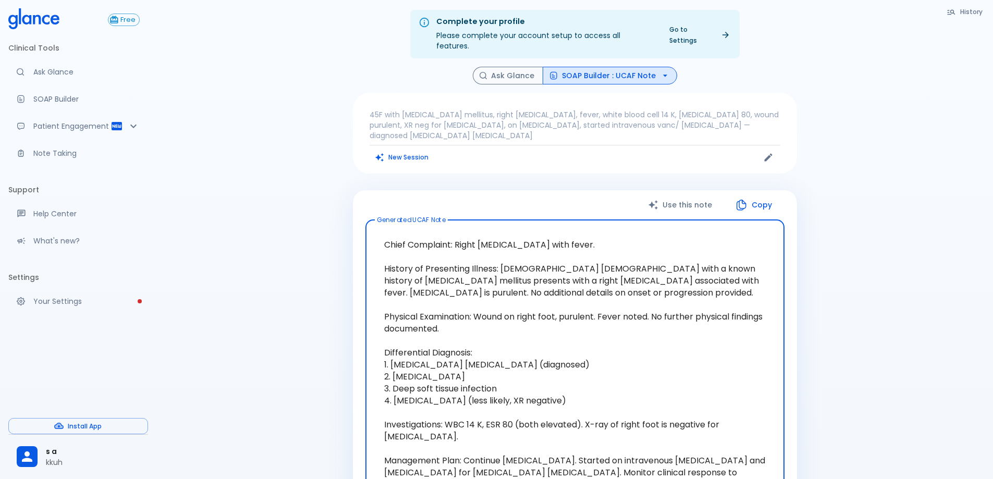
scroll to position [0, 0]
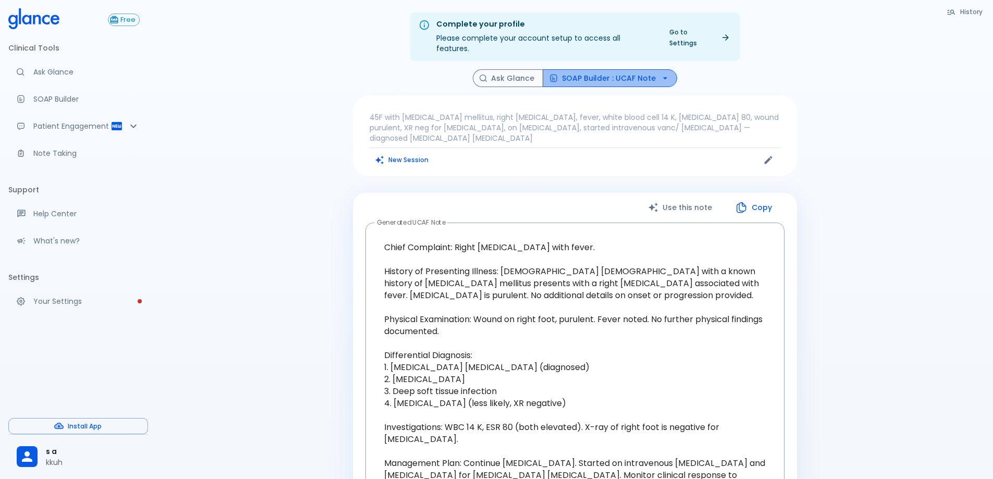
click at [664, 73] on icon "button" at bounding box center [665, 78] width 10 height 10
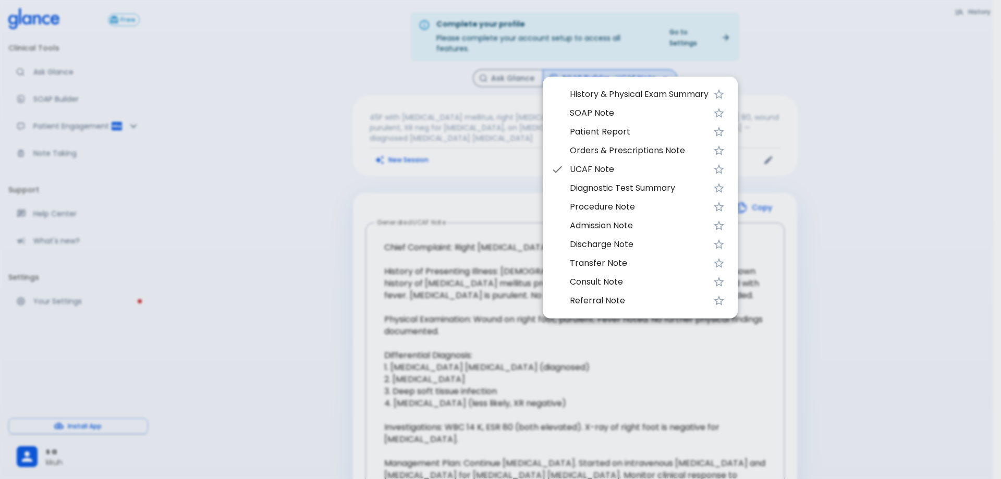
click at [677, 127] on span "Patient Report" at bounding box center [639, 132] width 139 height 13
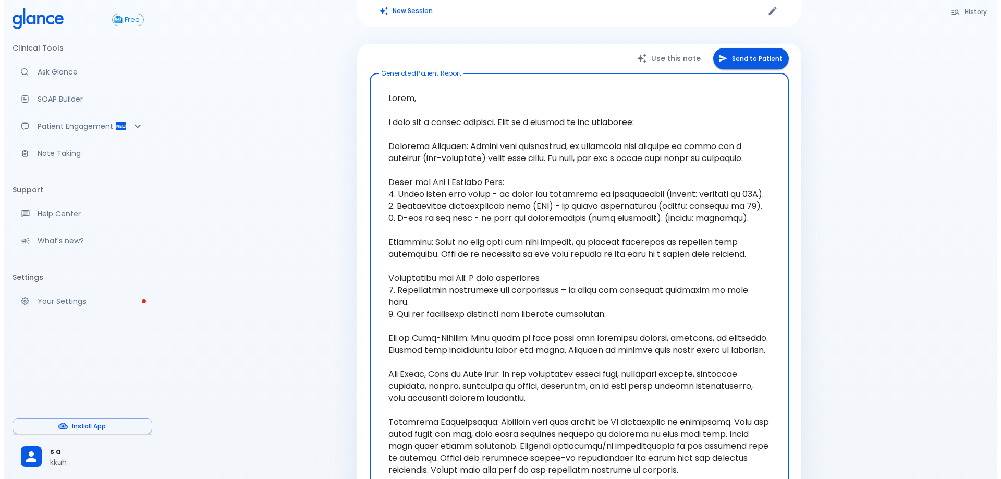
scroll to position [140, 0]
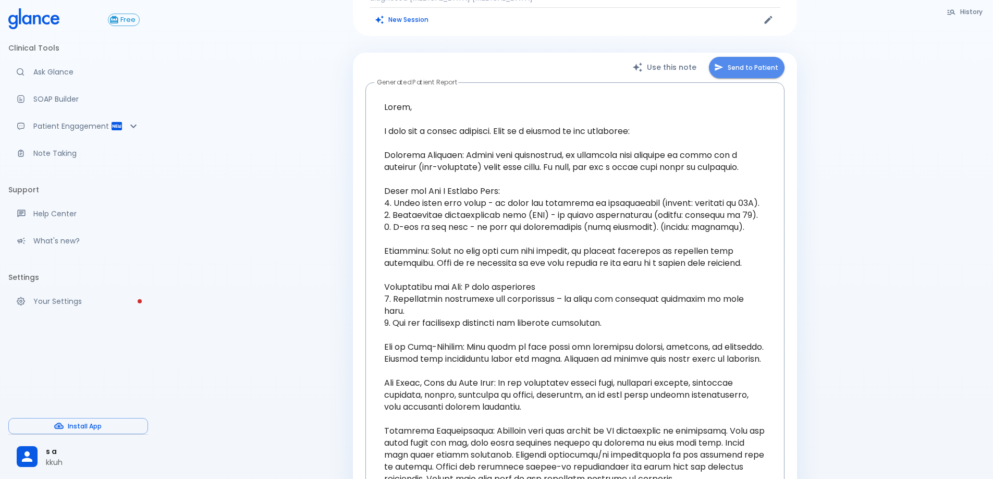
click at [737, 57] on button "Send to Patient" at bounding box center [747, 67] width 76 height 21
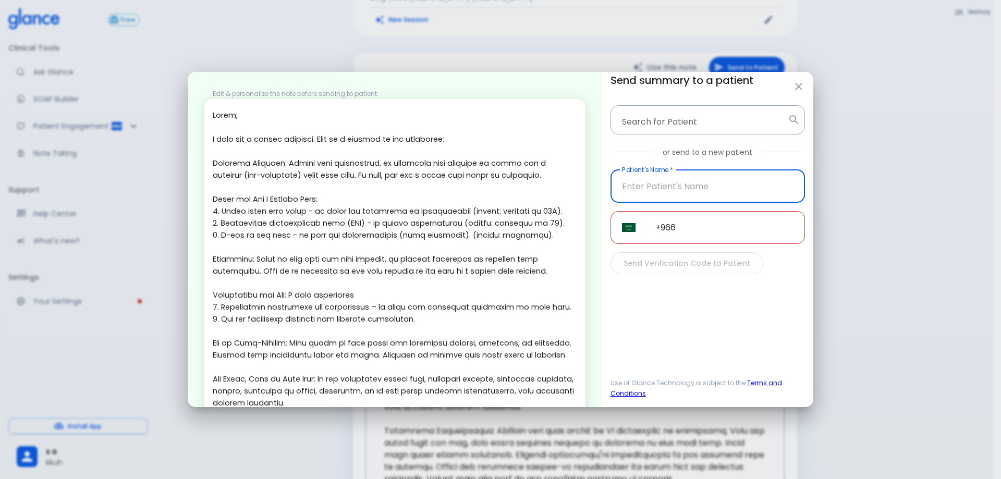
scroll to position [126, 0]
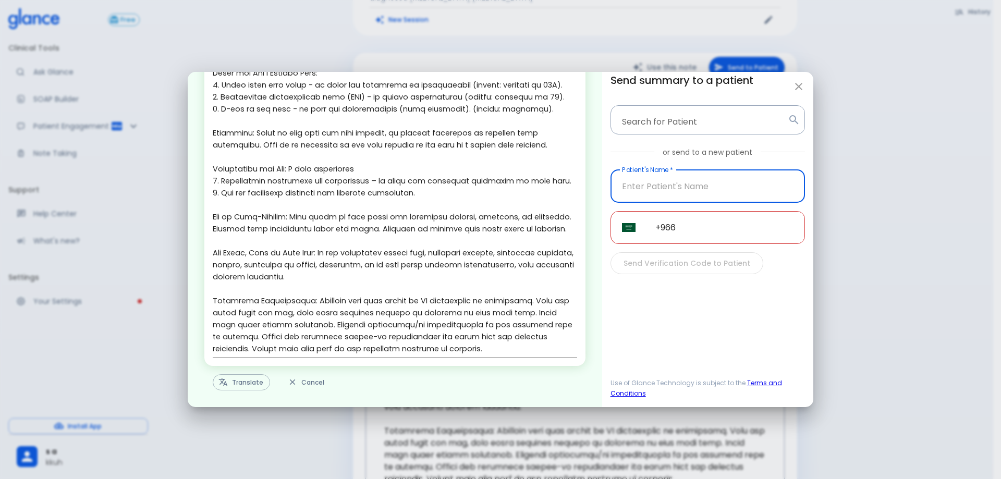
click at [246, 384] on button "Translate" at bounding box center [241, 382] width 57 height 16
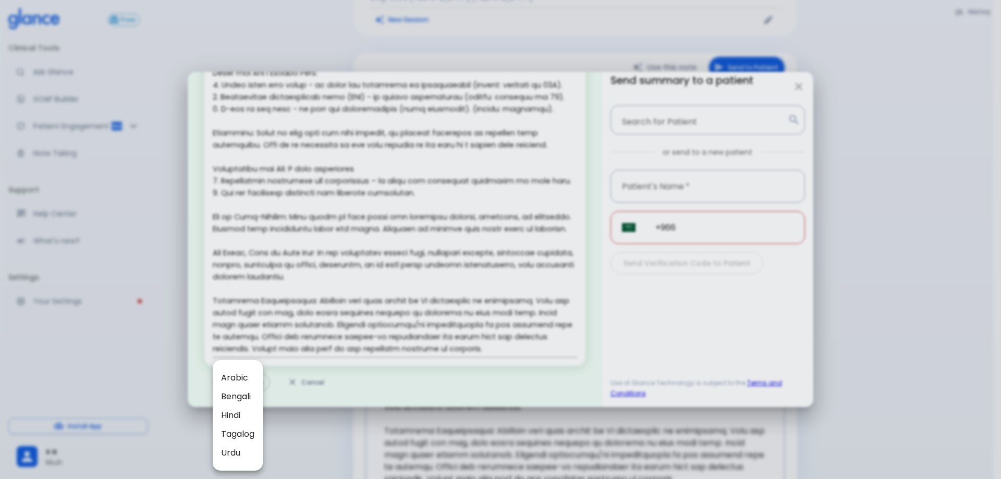
click at [251, 372] on span "Arabic" at bounding box center [237, 378] width 33 height 13
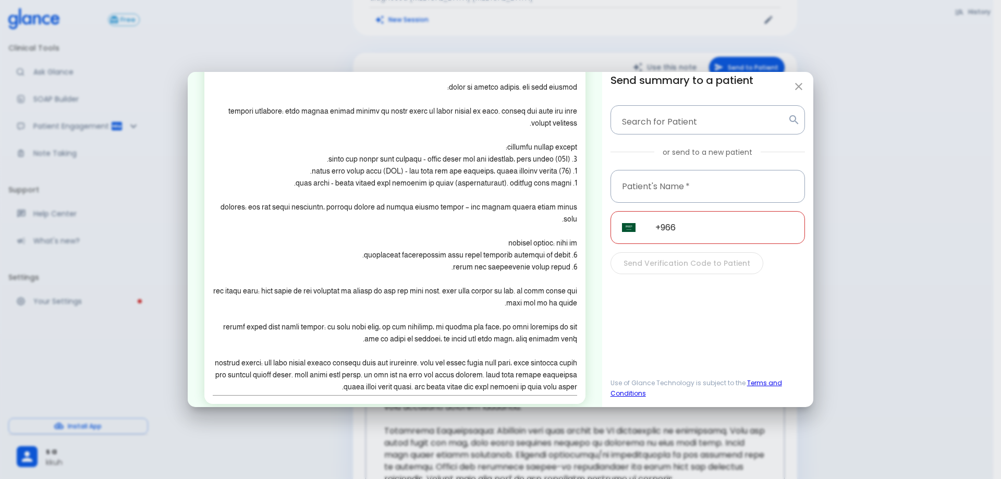
scroll to position [90, 0]
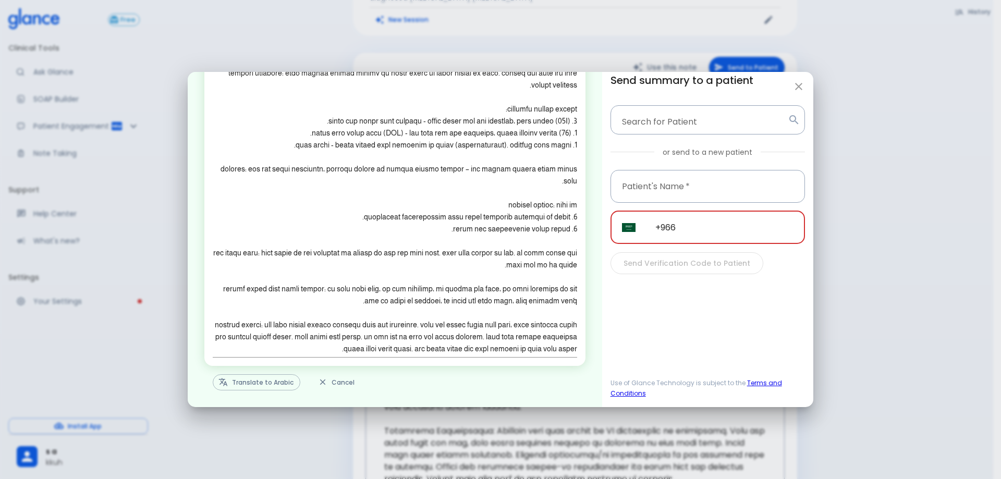
click at [711, 231] on input "+966" at bounding box center [724, 227] width 161 height 33
click at [789, 81] on button "button" at bounding box center [798, 86] width 21 height 21
type textarea "Hello, I wish you a speedy recovery. This is a summary of the encounter: Clinic…"
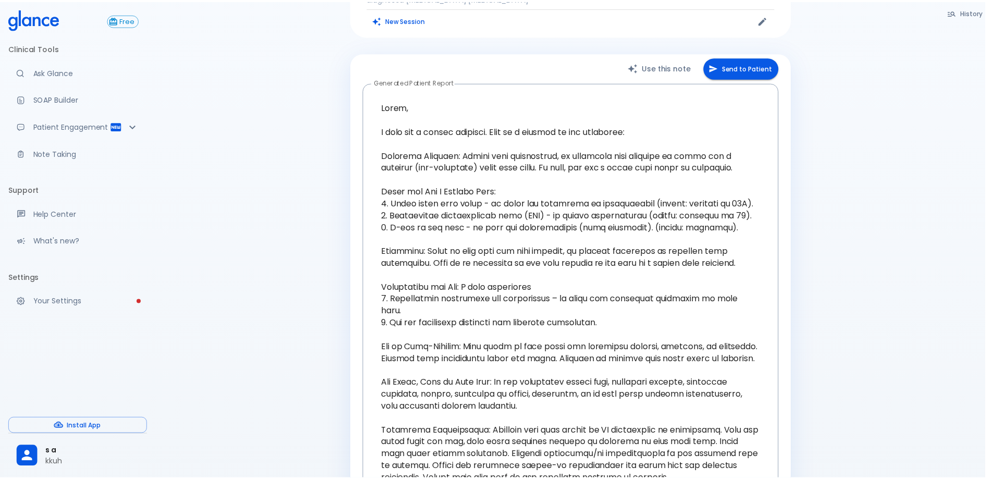
scroll to position [126, 0]
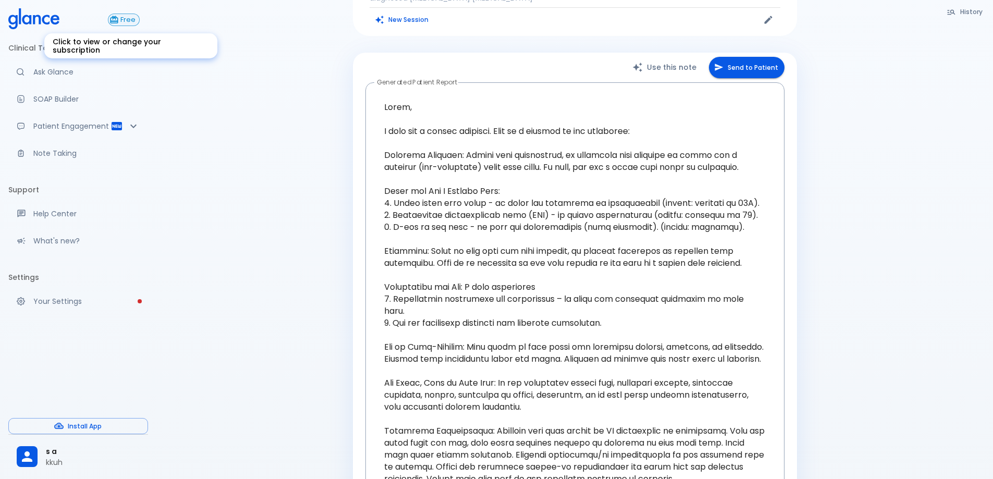
click at [125, 26] on div "Click to view or change your subscription" at bounding box center [130, 42] width 175 height 33
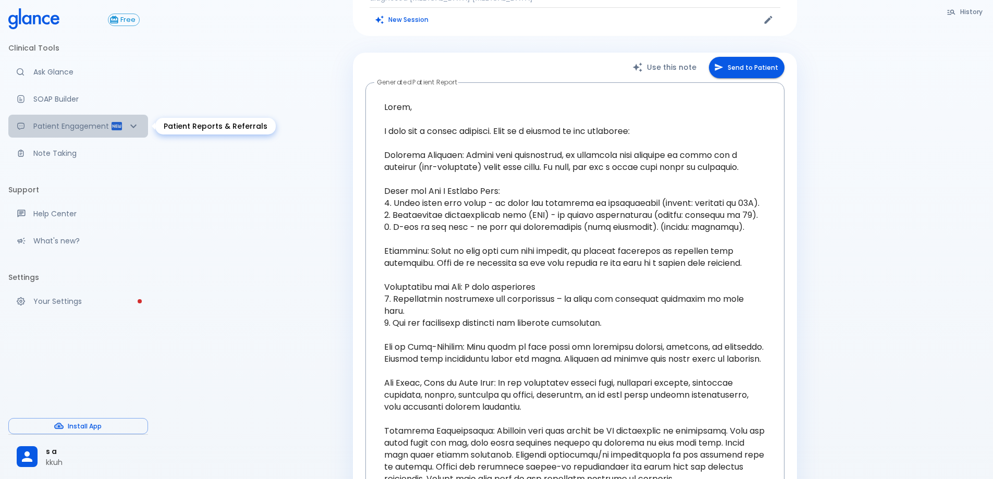
click at [64, 126] on p "Patient Engagement" at bounding box center [71, 126] width 77 height 10
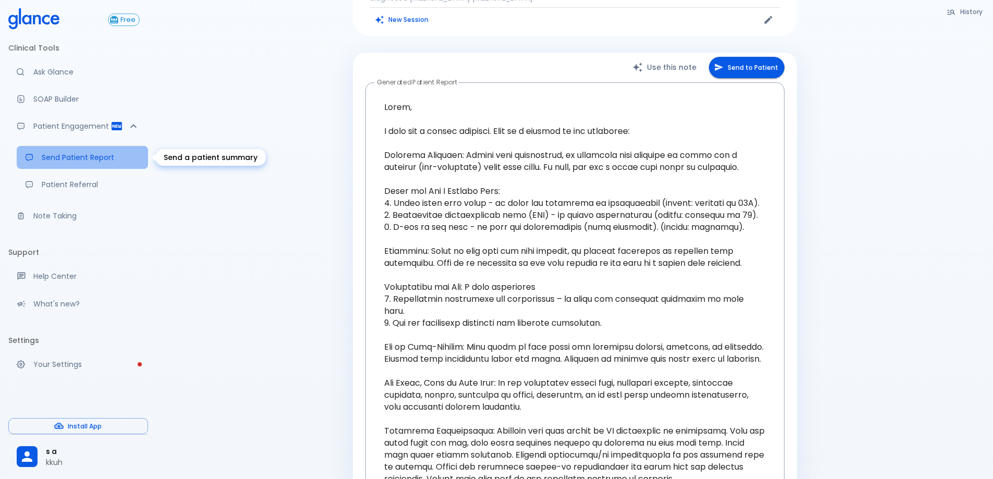
click at [100, 154] on p "Send Patient Report" at bounding box center [91, 157] width 98 height 10
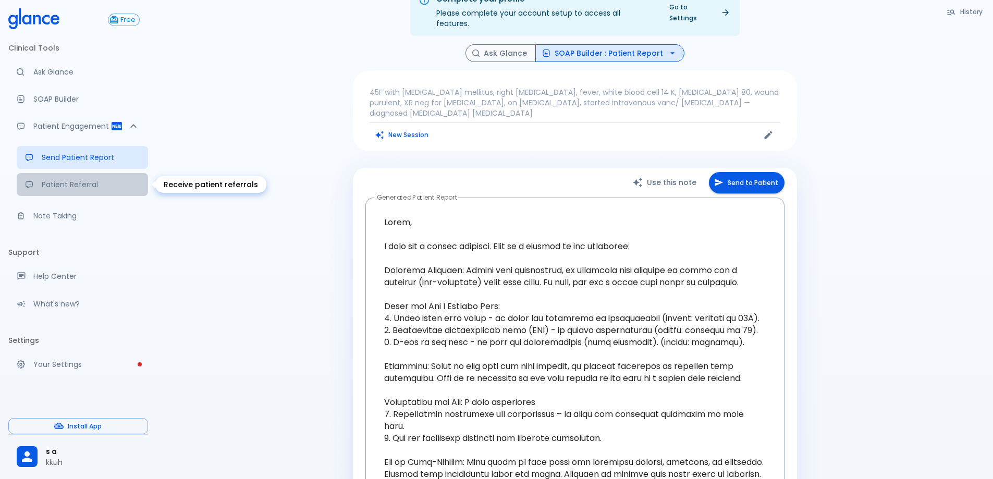
click at [106, 183] on p "Patient Referral" at bounding box center [91, 184] width 98 height 10
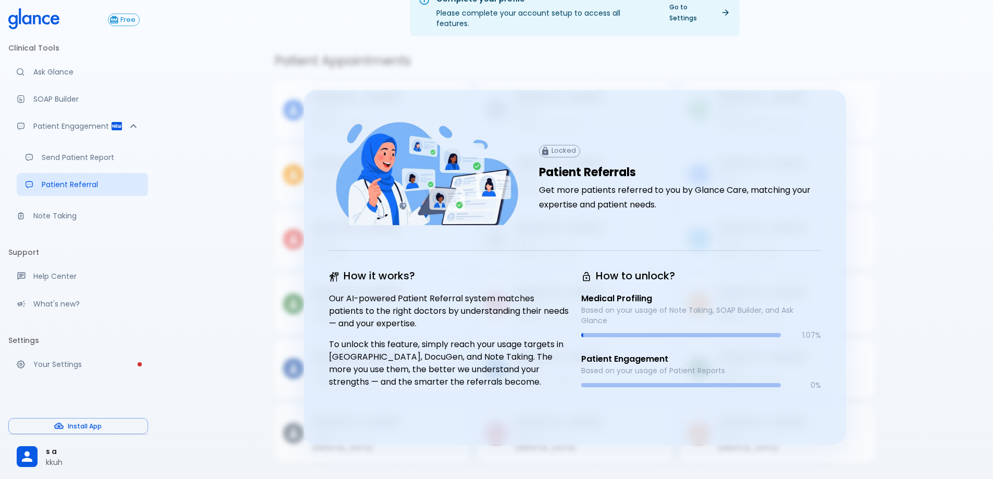
click at [911, 128] on div "Complete your profile Please complete your account setup to access all features…" at bounding box center [574, 227] width 837 height 504
click at [71, 215] on p "Note Taking" at bounding box center [86, 216] width 106 height 10
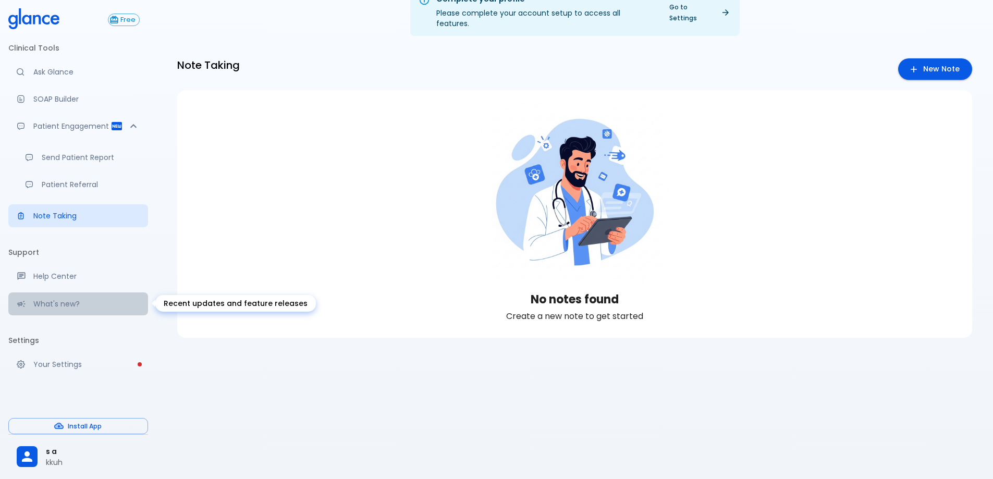
click at [131, 309] on div "What's new?" at bounding box center [78, 303] width 140 height 23
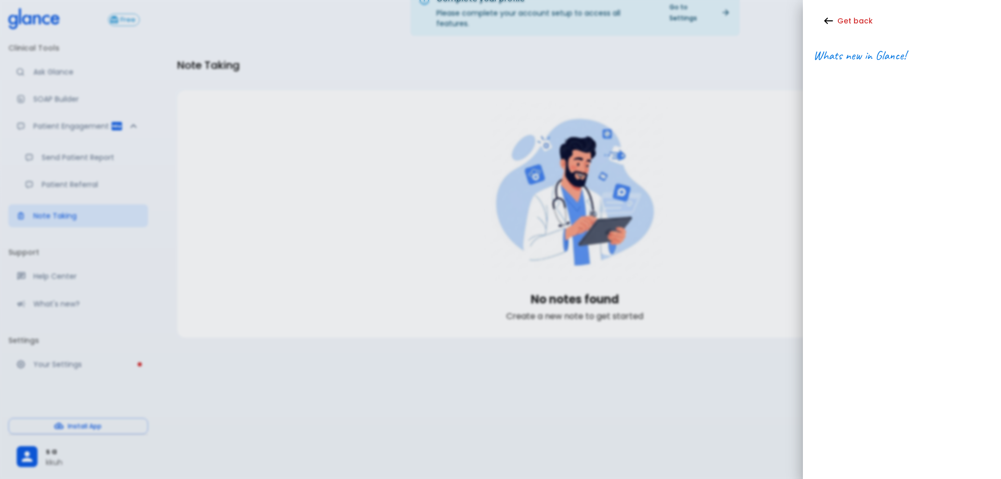
click at [128, 361] on div at bounding box center [500, 239] width 1001 height 479
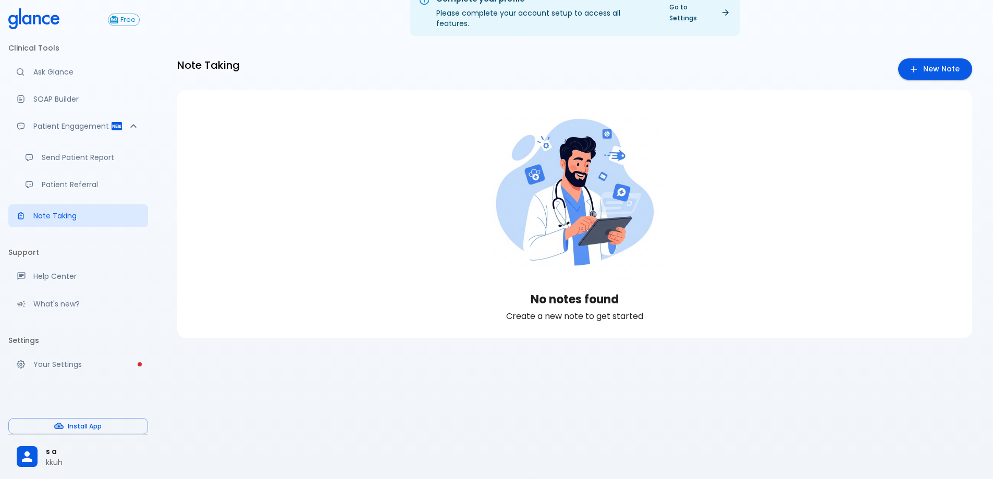
click at [123, 372] on link "Your Settings" at bounding box center [78, 364] width 140 height 23
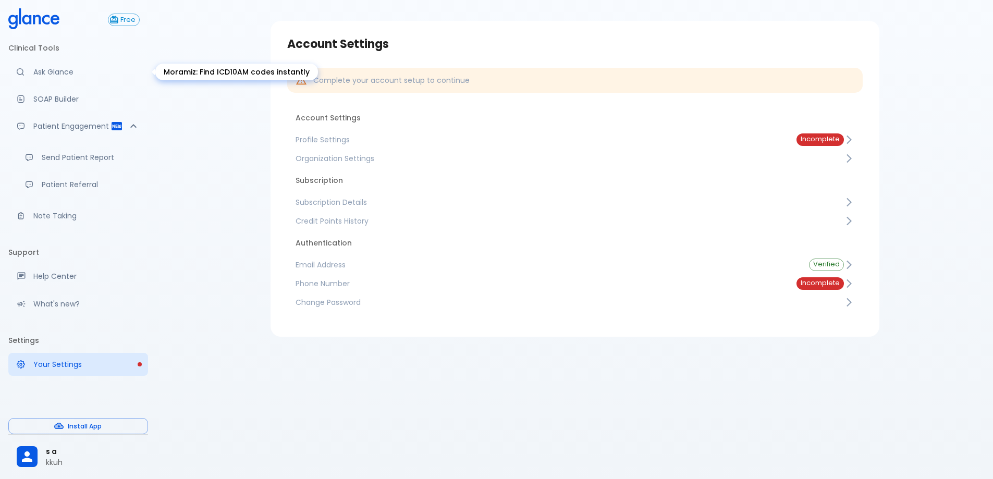
click at [58, 72] on p "Ask Glance" at bounding box center [86, 72] width 106 height 10
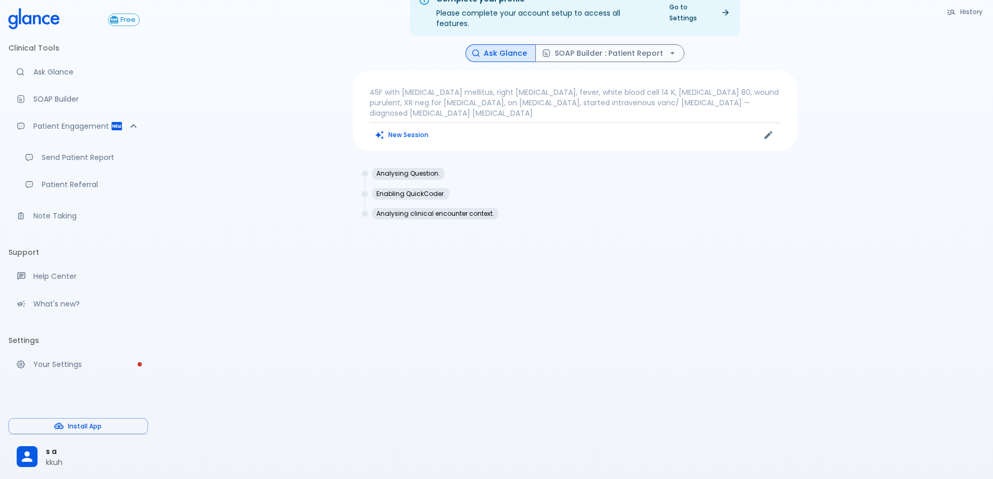
click at [952, 11] on icon "button" at bounding box center [951, 11] width 9 height 9
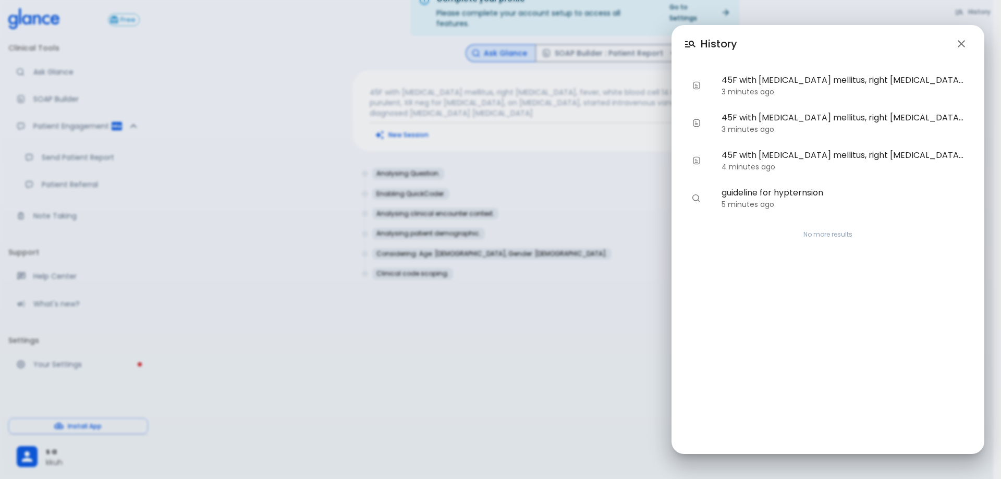
click at [435, 148] on div "History 45F with type 2 diabetes mellitus, right foot ulcer, fever, white blood…" at bounding box center [500, 239] width 1001 height 479
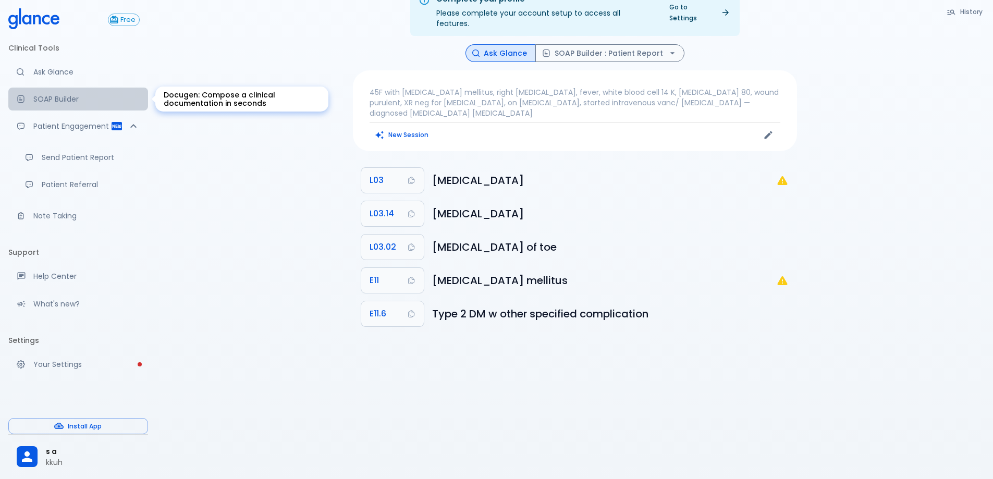
click at [34, 102] on p "SOAP Builder" at bounding box center [86, 99] width 106 height 10
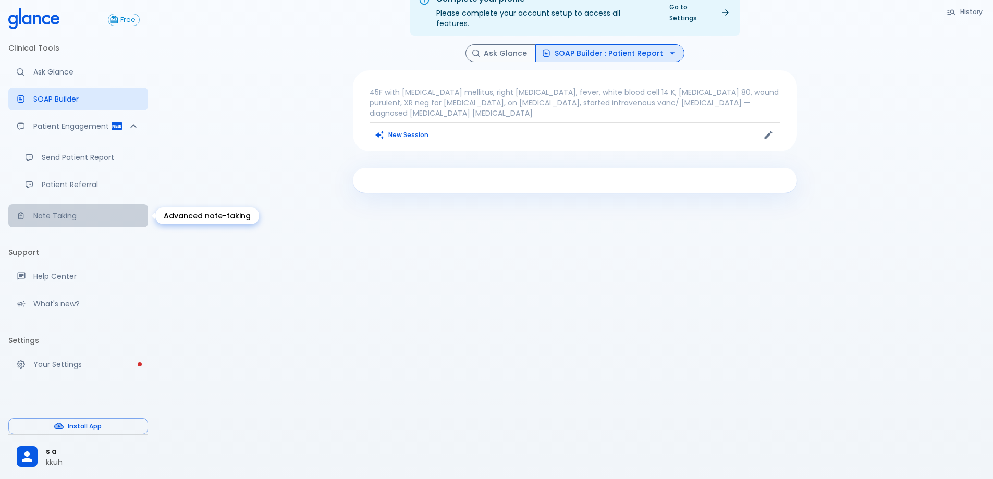
click at [58, 217] on p "Note Taking" at bounding box center [86, 216] width 106 height 10
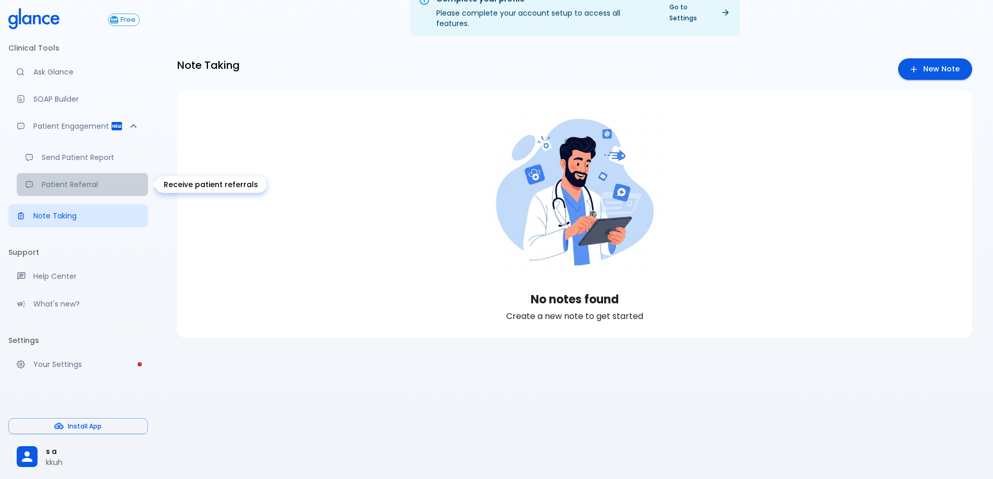
click at [70, 188] on p "Patient Referral" at bounding box center [91, 184] width 98 height 10
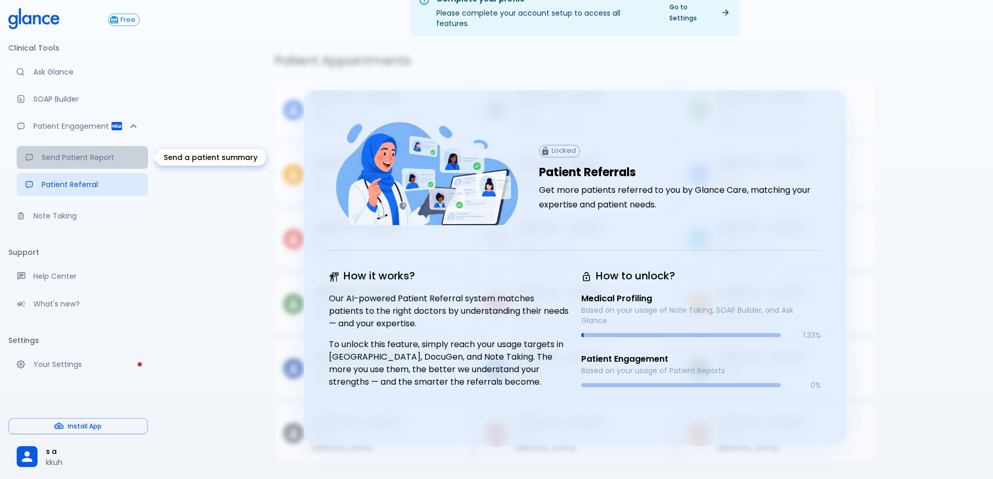
click at [70, 156] on p "Send Patient Report" at bounding box center [91, 157] width 98 height 10
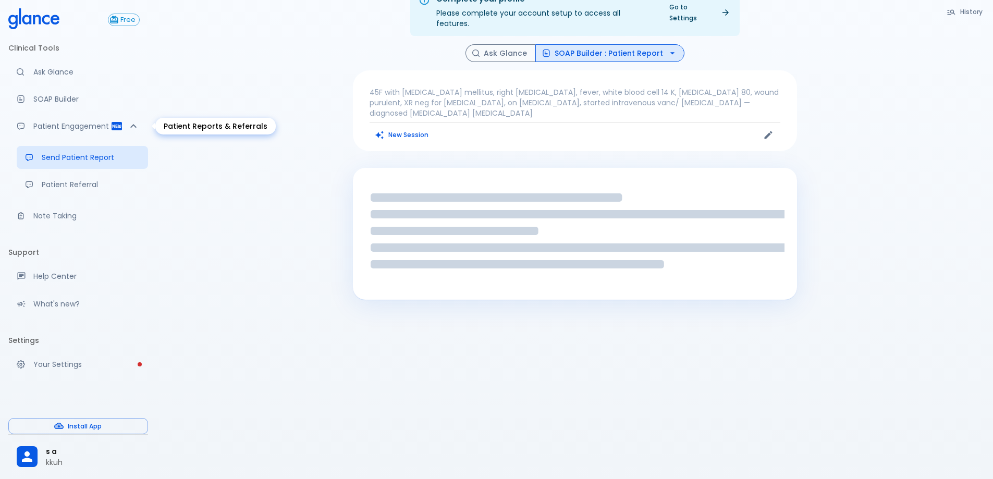
click at [67, 126] on p "Patient Engagement" at bounding box center [71, 126] width 77 height 10
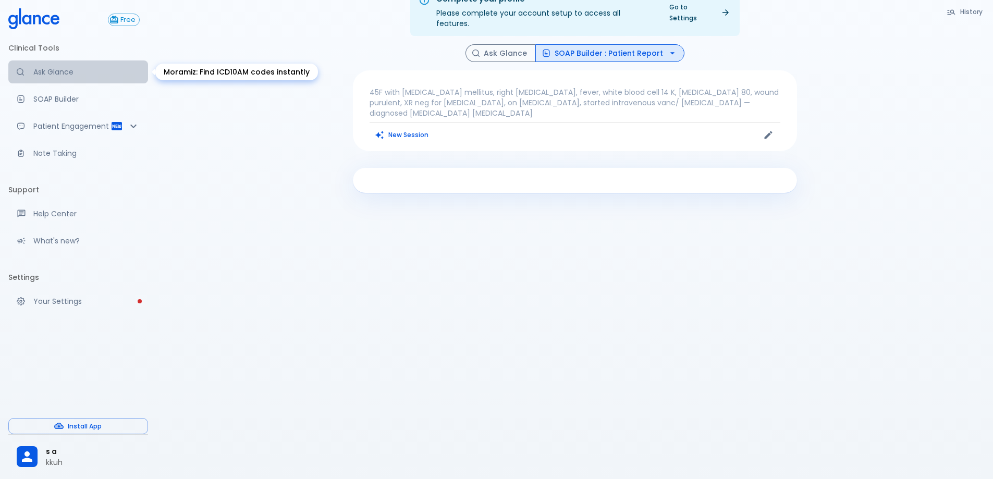
click at [66, 73] on p "Ask Glance" at bounding box center [86, 72] width 106 height 10
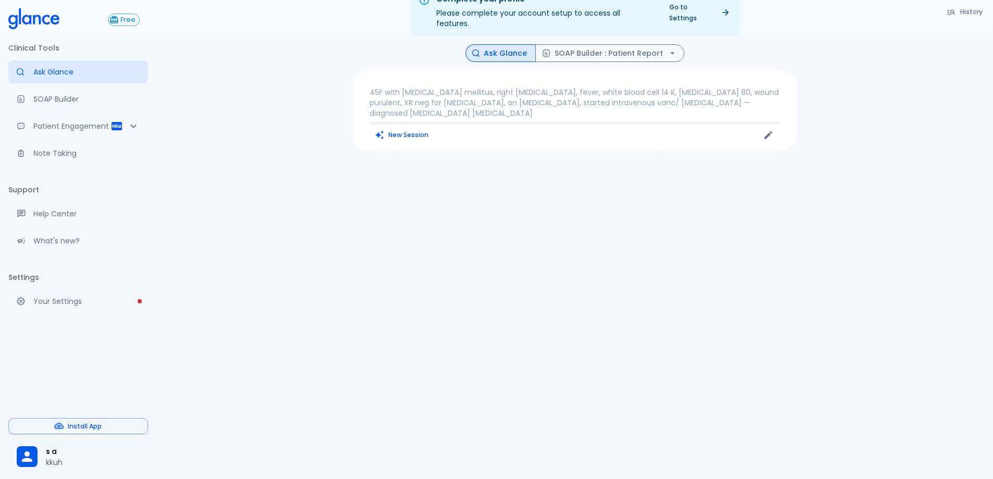
click at [50, 21] on icon at bounding box center [33, 18] width 51 height 21
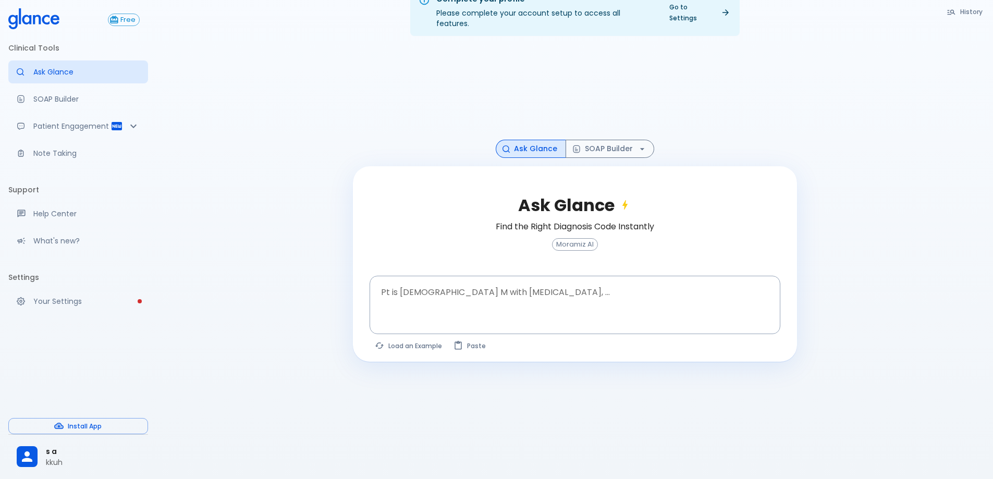
click at [718, 67] on div at bounding box center [575, 92] width 444 height 96
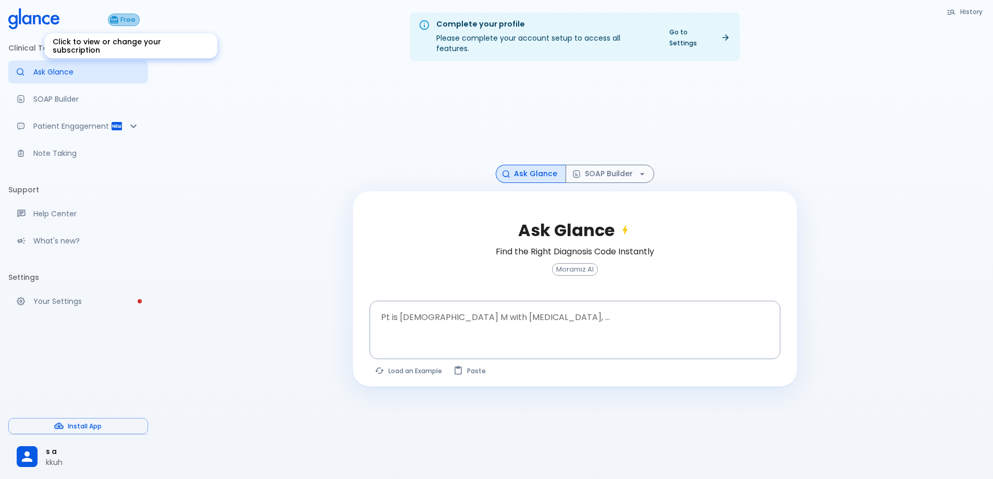
click at [120, 21] on span "Free" at bounding box center [128, 20] width 22 height 8
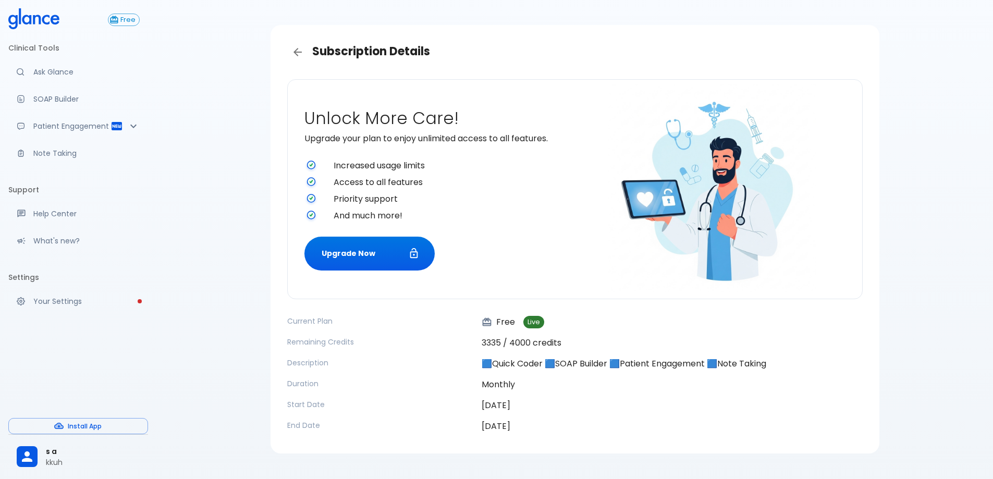
scroll to position [41, 0]
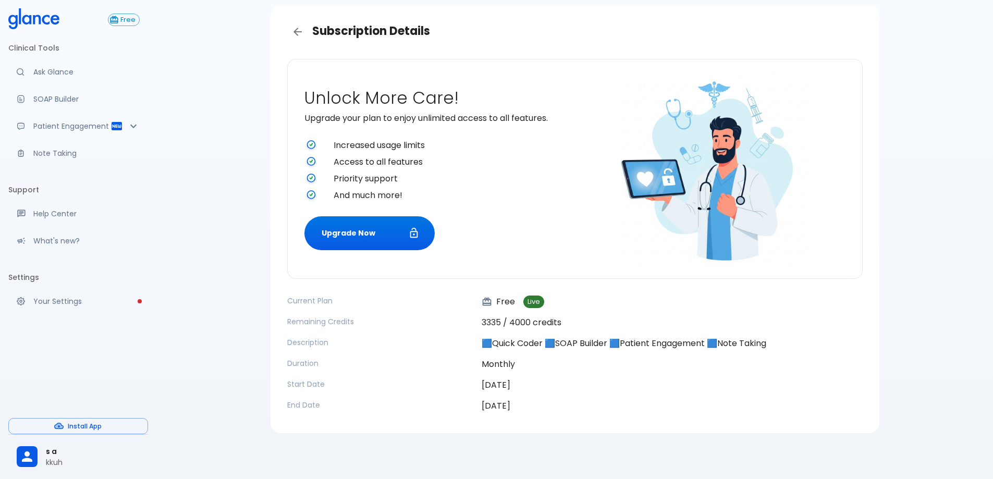
drag, startPoint x: 541, startPoint y: 407, endPoint x: 260, endPoint y: 276, distance: 310.6
click at [260, 276] on div "Subscription Details Unlock More Care! Upgrade your plan to enjoy unlimited acc…" at bounding box center [574, 219] width 837 height 520
click at [561, 323] on p "3335 / 4000 credits" at bounding box center [672, 322] width 381 height 13
click at [556, 320] on p "3335 / 4000 credits" at bounding box center [672, 322] width 381 height 13
drag, startPoint x: 533, startPoint y: 410, endPoint x: 312, endPoint y: 26, distance: 443.5
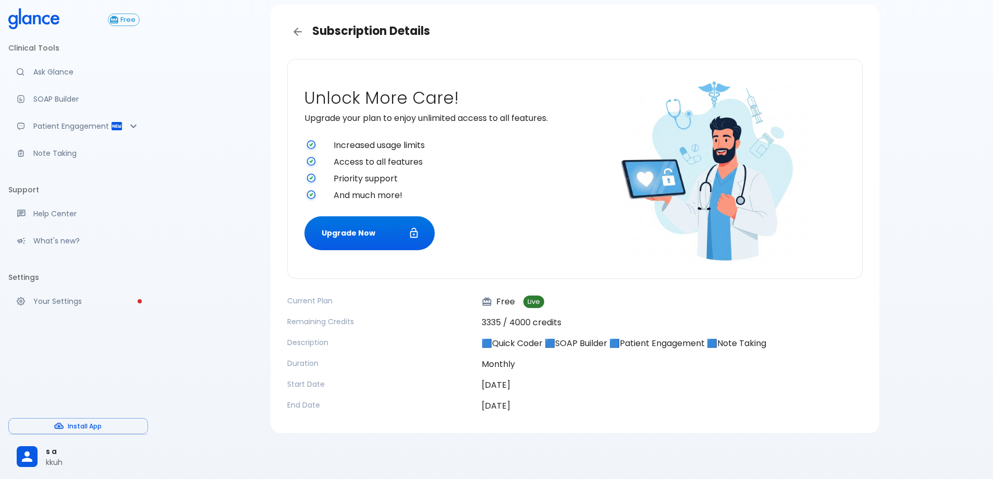
click at [312, 26] on div "Subscription Details Unlock More Care! Upgrade your plan to enjoy unlimited acc…" at bounding box center [575, 219] width 609 height 428
click at [434, 355] on div "Current Plan Free Live Remaining Credits 3335 / 4000 credits Description 🟦Quick…" at bounding box center [574, 354] width 575 height 117
click at [510, 409] on time "05/11/2025" at bounding box center [496, 406] width 29 height 12
drag, startPoint x: 535, startPoint y: 409, endPoint x: 309, endPoint y: 27, distance: 443.6
click at [309, 27] on div "Subscription Details Unlock More Care! Upgrade your plan to enjoy unlimited acc…" at bounding box center [575, 219] width 609 height 428
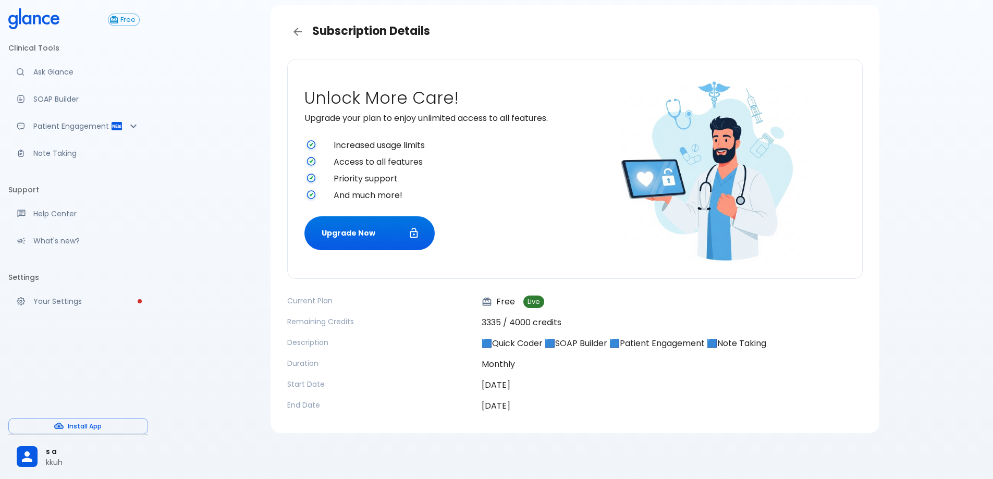
click at [403, 30] on h3 "Subscription Details" at bounding box center [574, 31] width 575 height 21
drag, startPoint x: 500, startPoint y: 321, endPoint x: 467, endPoint y: 321, distance: 33.4
click at [467, 321] on div "Current Plan Free Live Remaining Credits 3335 / 4000 credits Description 🟦Quick…" at bounding box center [574, 354] width 575 height 117
